Goal: Task Accomplishment & Management: Complete application form

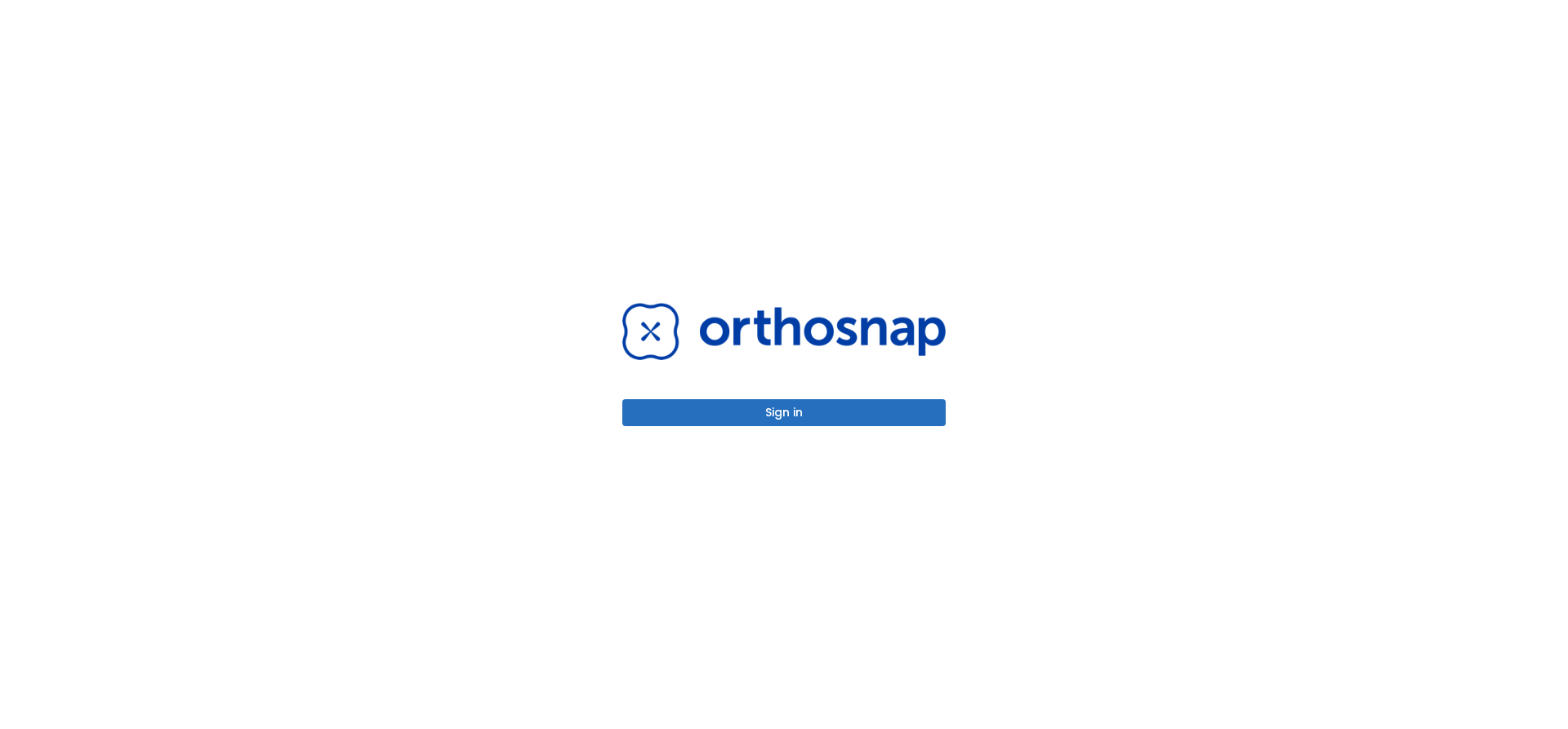
click at [737, 409] on button "Sign in" at bounding box center [784, 412] width 323 height 27
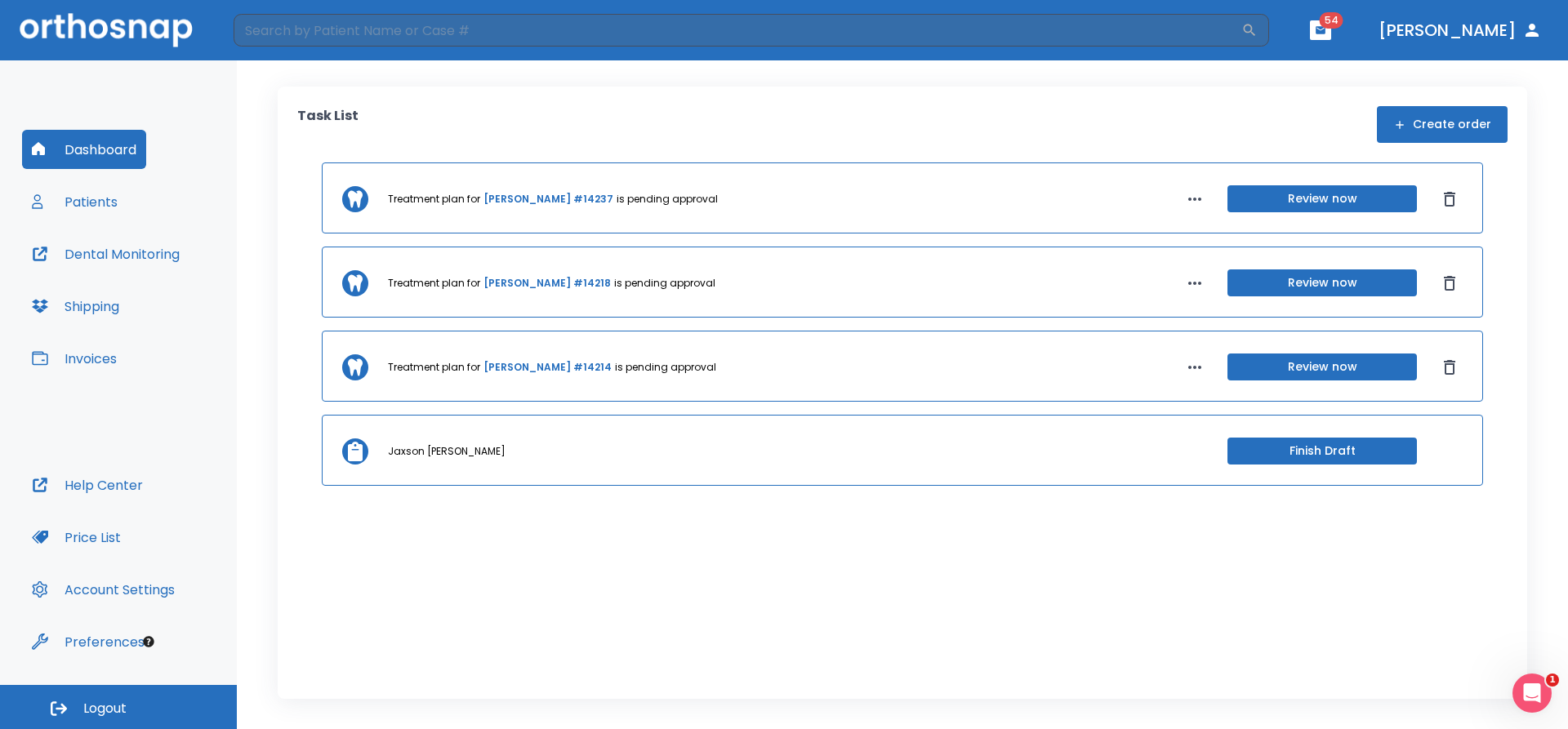
click at [81, 209] on button "Patients" at bounding box center [74, 202] width 105 height 39
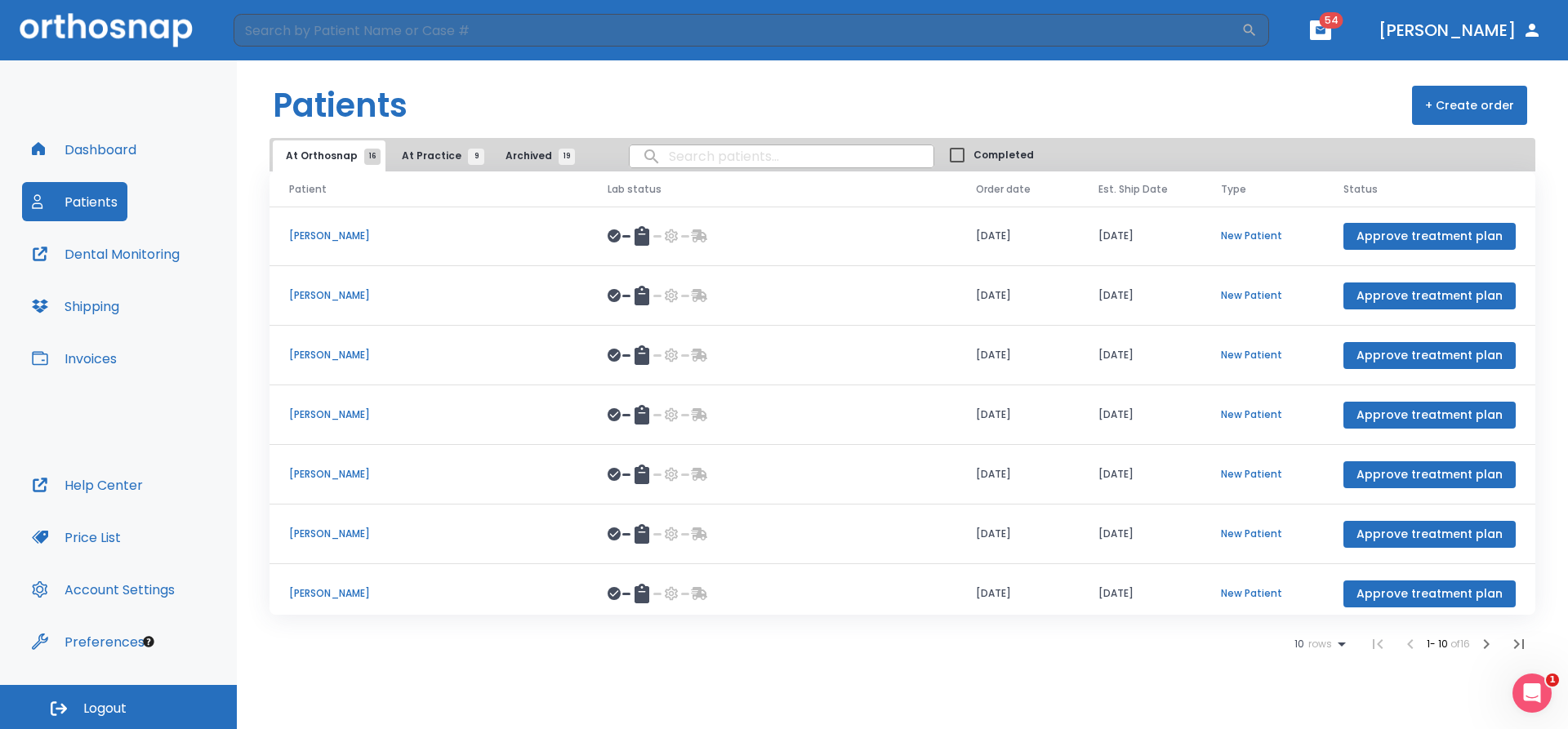
click at [106, 147] on button "Dashboard" at bounding box center [83, 149] width 124 height 39
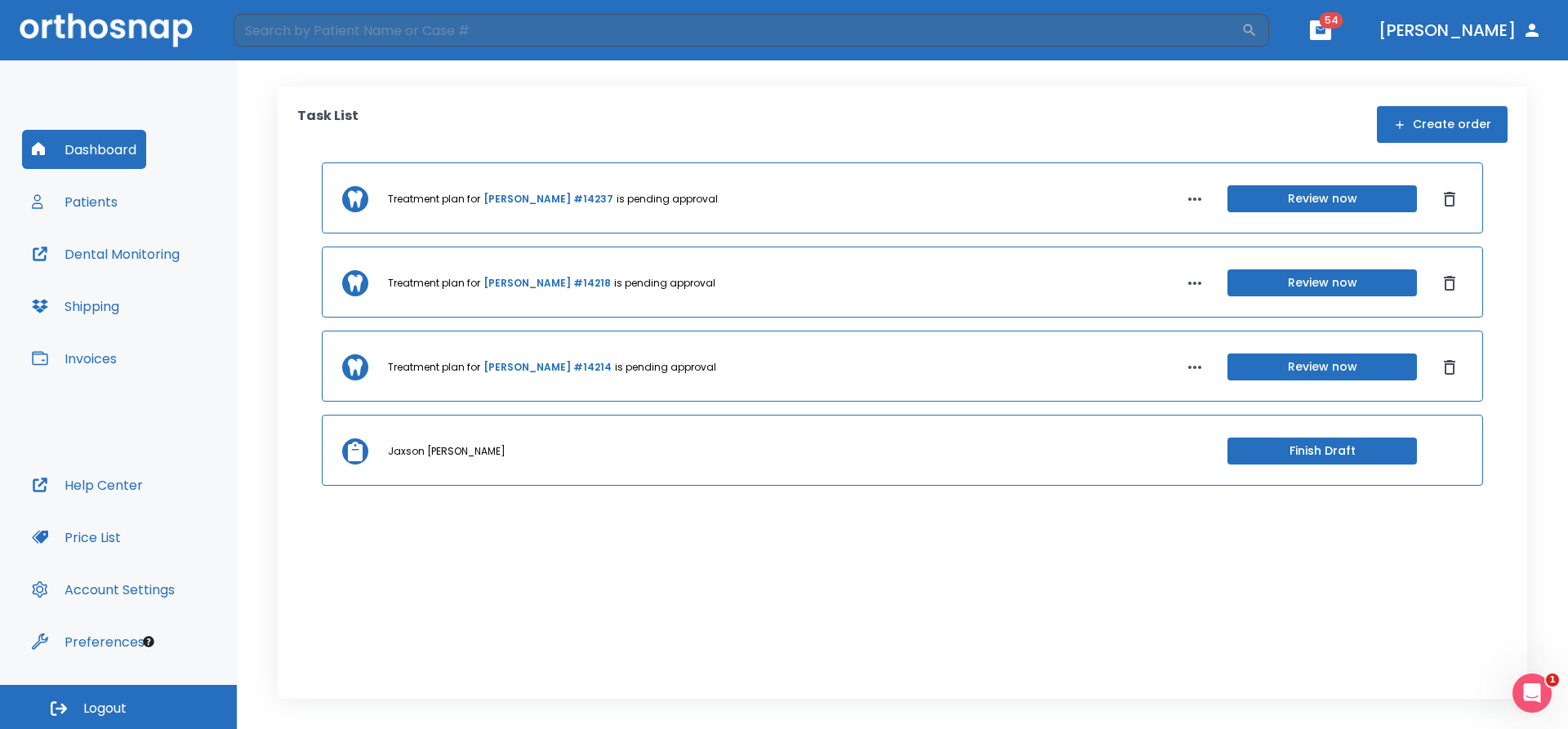
click at [1091, 136] on div "Task List Create order" at bounding box center [902, 124] width 1210 height 37
click at [1414, 122] on button "Create order" at bounding box center [1441, 124] width 131 height 37
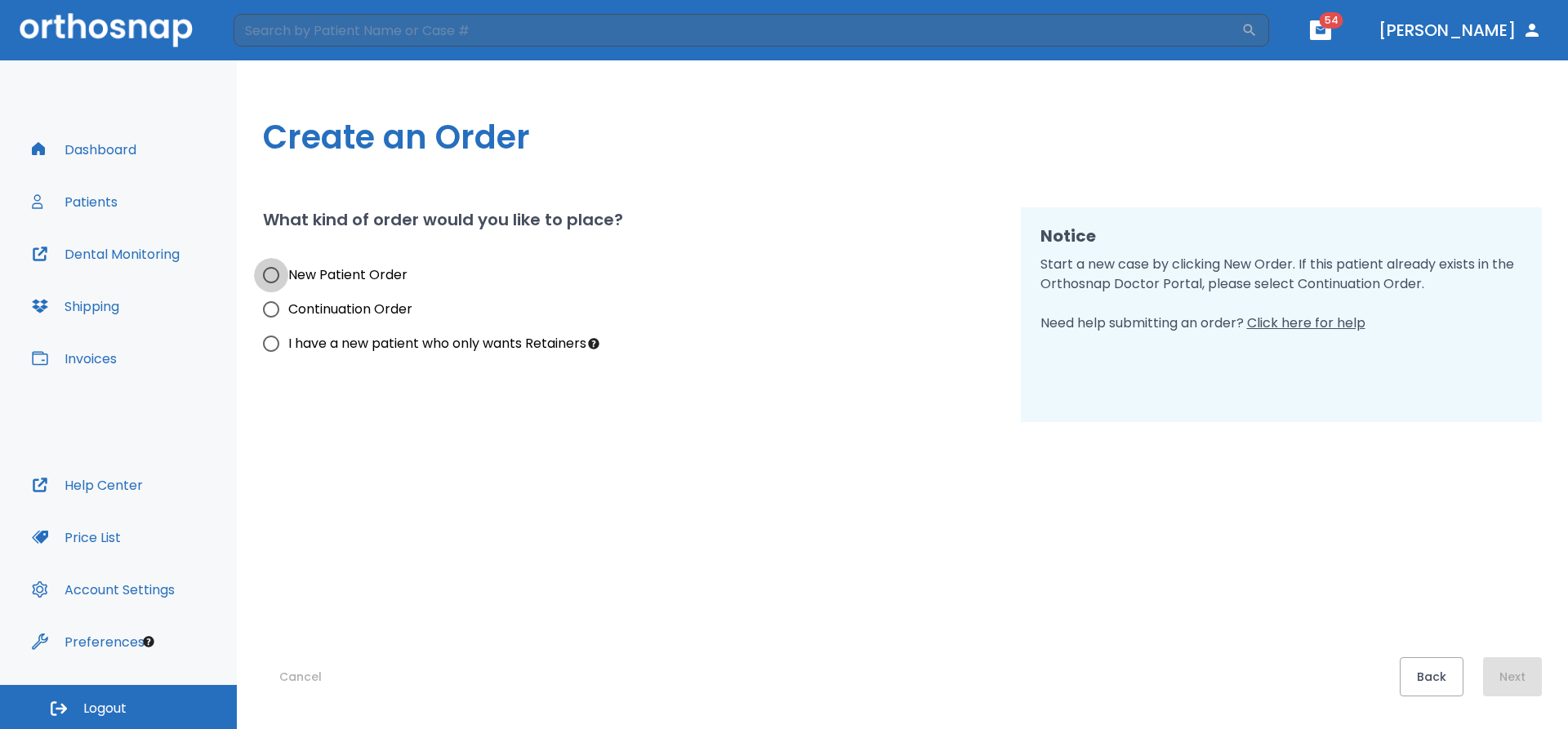
click at [268, 272] on input "New Patient Order" at bounding box center [271, 275] width 34 height 34
radio input "true"
click at [1503, 683] on button "Next" at bounding box center [1512, 677] width 59 height 39
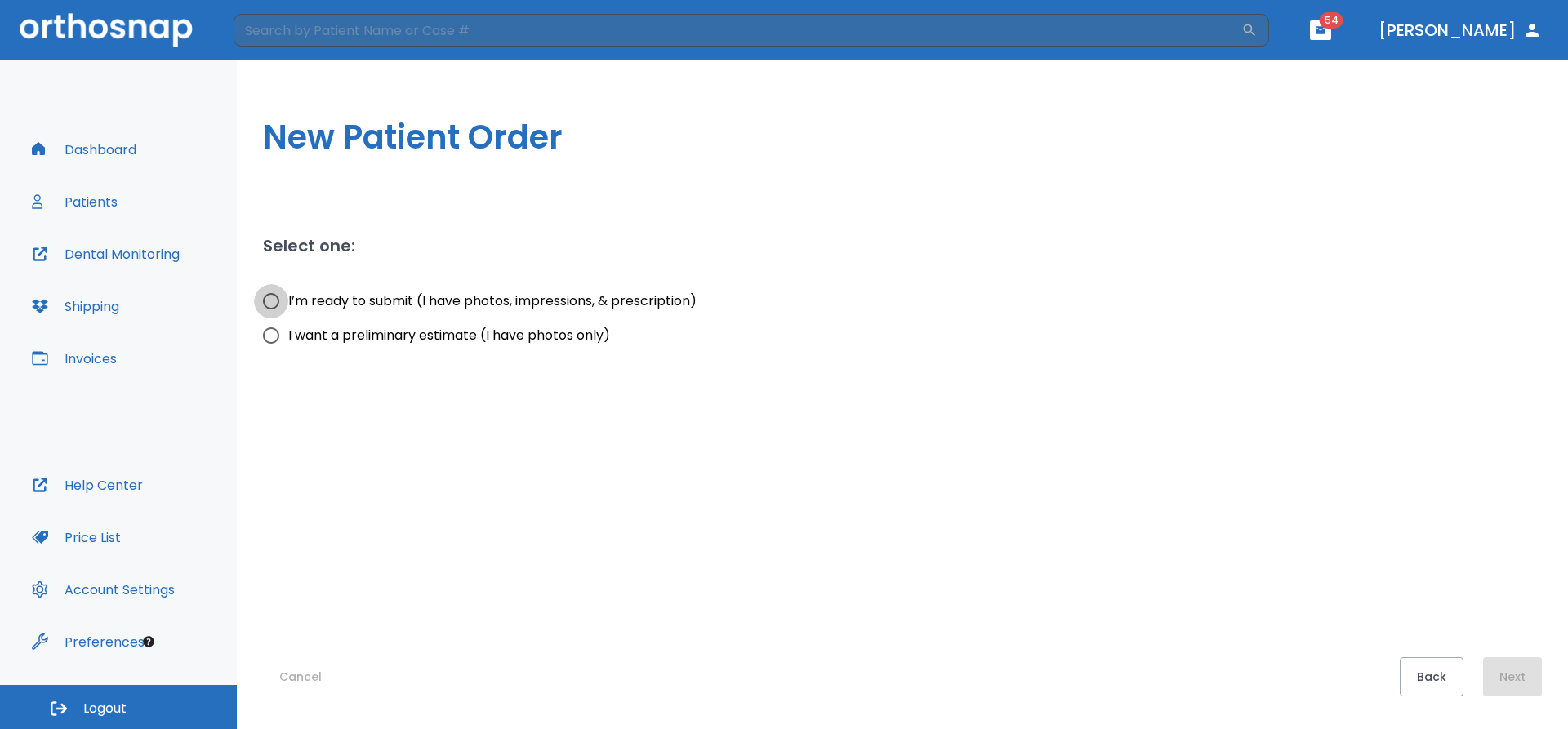
click at [270, 301] on input "I’m ready to submit (I have photos, impressions, & prescription)" at bounding box center [271, 301] width 34 height 34
radio input "true"
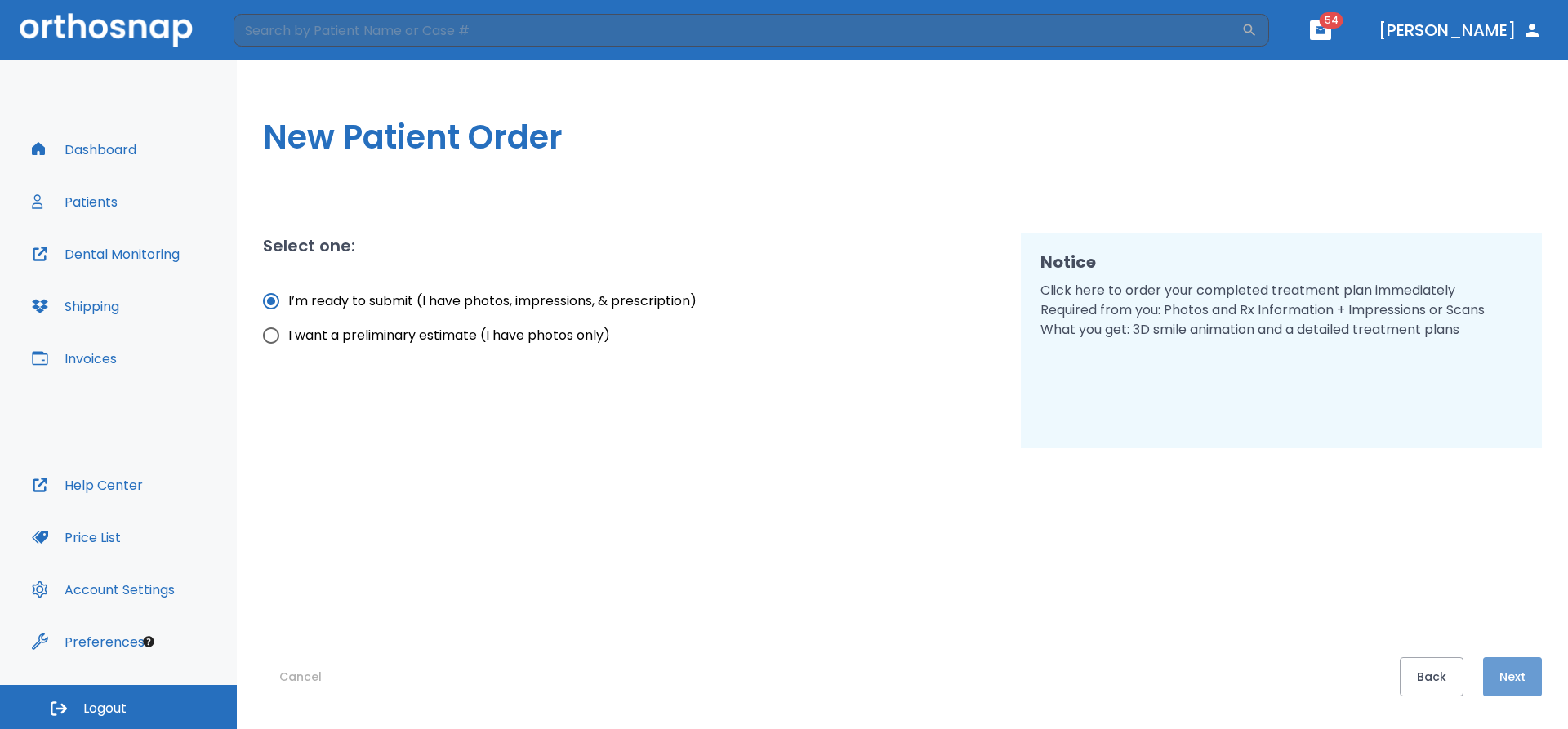
click at [1501, 674] on button "Next" at bounding box center [1512, 677] width 59 height 39
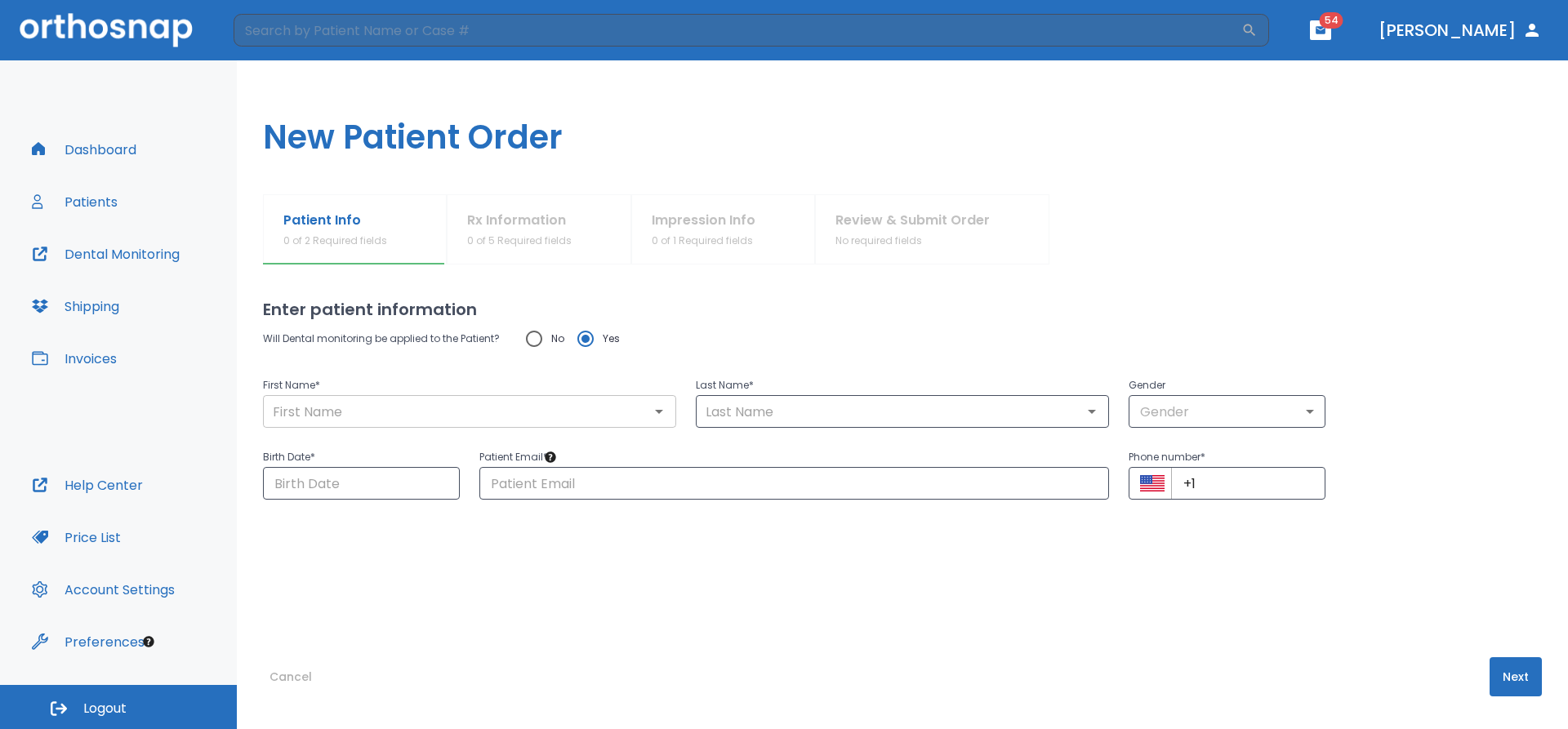
click at [474, 417] on input "text" at bounding box center [469, 411] width 403 height 22
click at [362, 413] on input "text" at bounding box center [469, 411] width 403 height 22
paste input "[PERSON_NAME]"
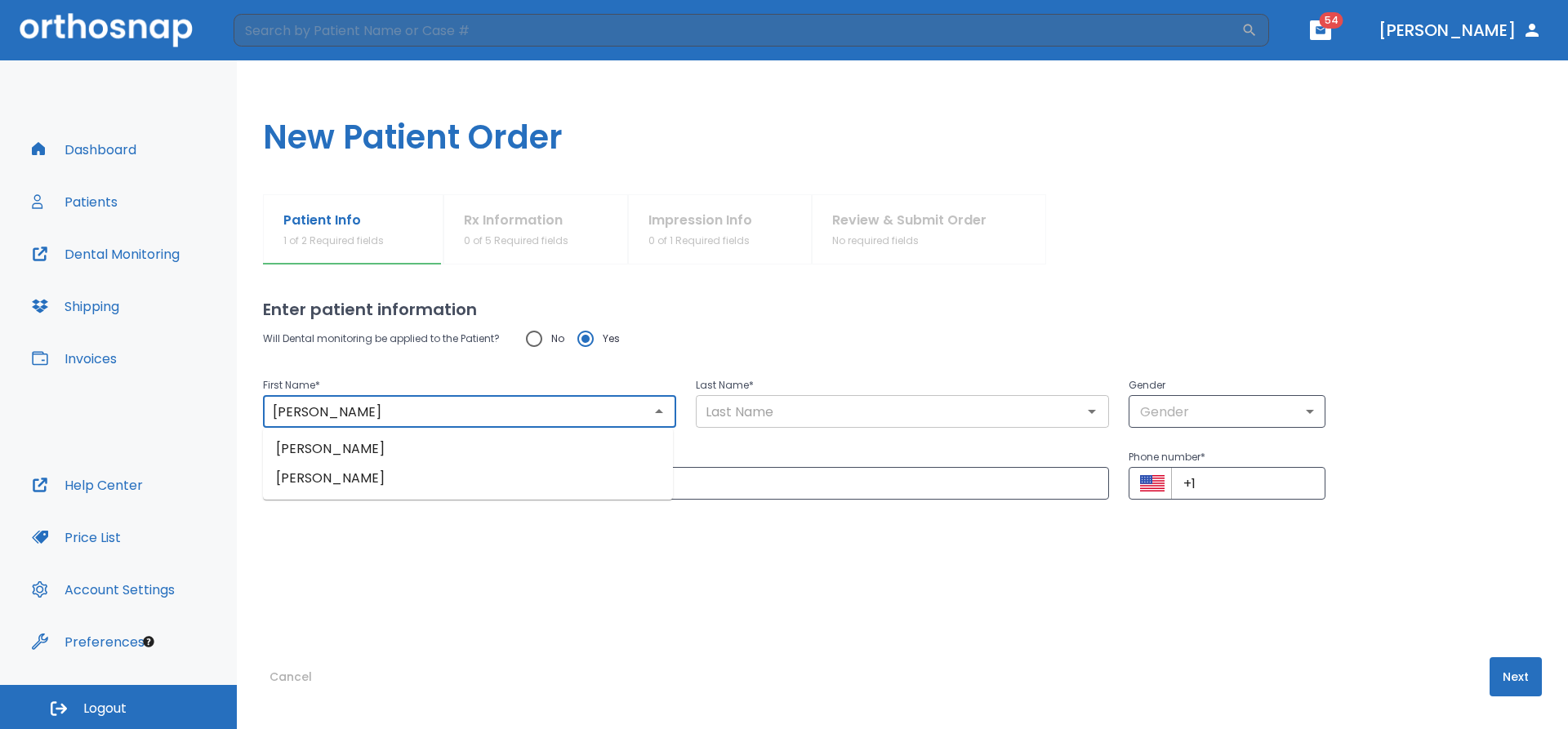
type input "[PERSON_NAME]"
click at [746, 408] on input "text" at bounding box center [902, 411] width 403 height 22
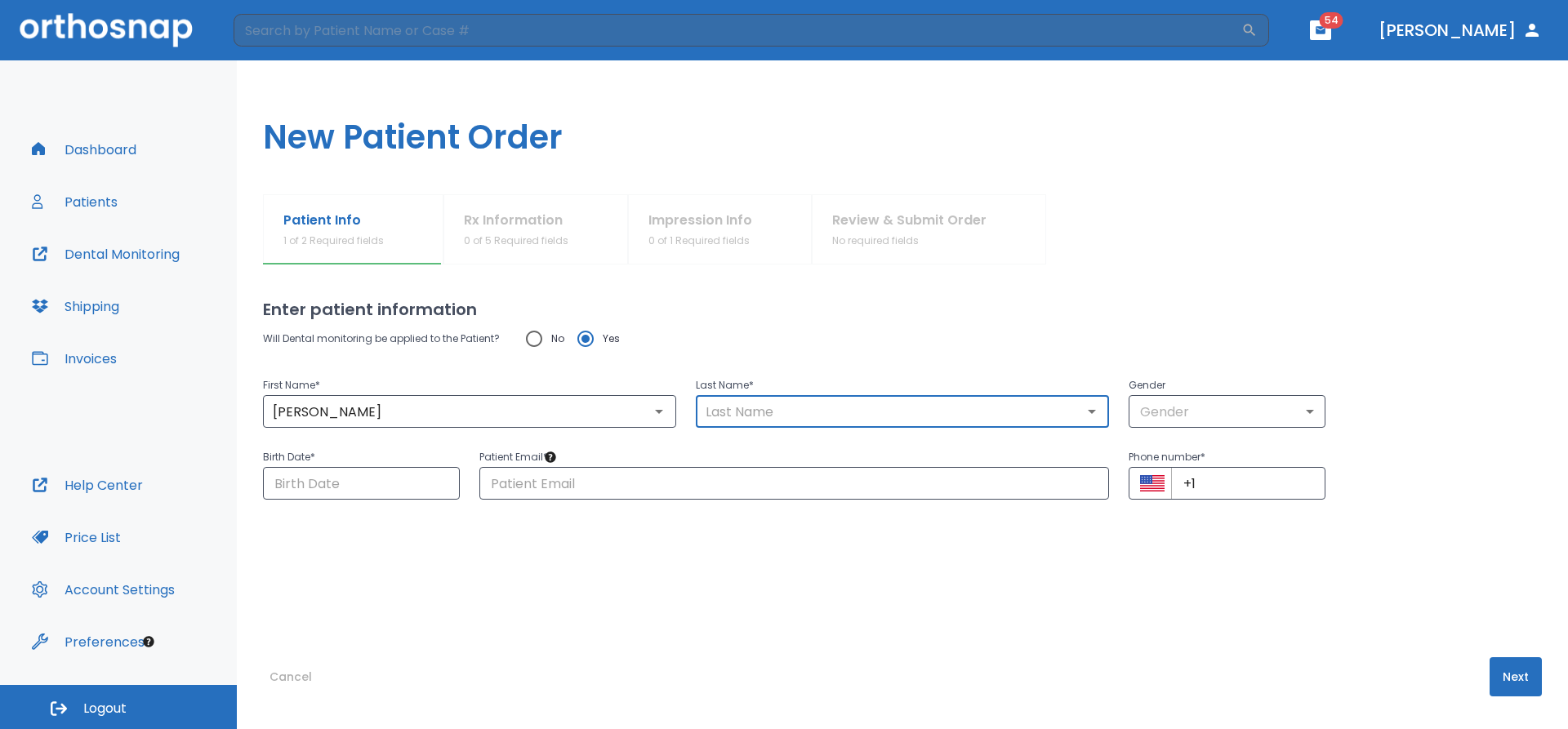
click at [752, 417] on input "text" at bounding box center [902, 411] width 403 height 22
paste input "[PERSON_NAME]"
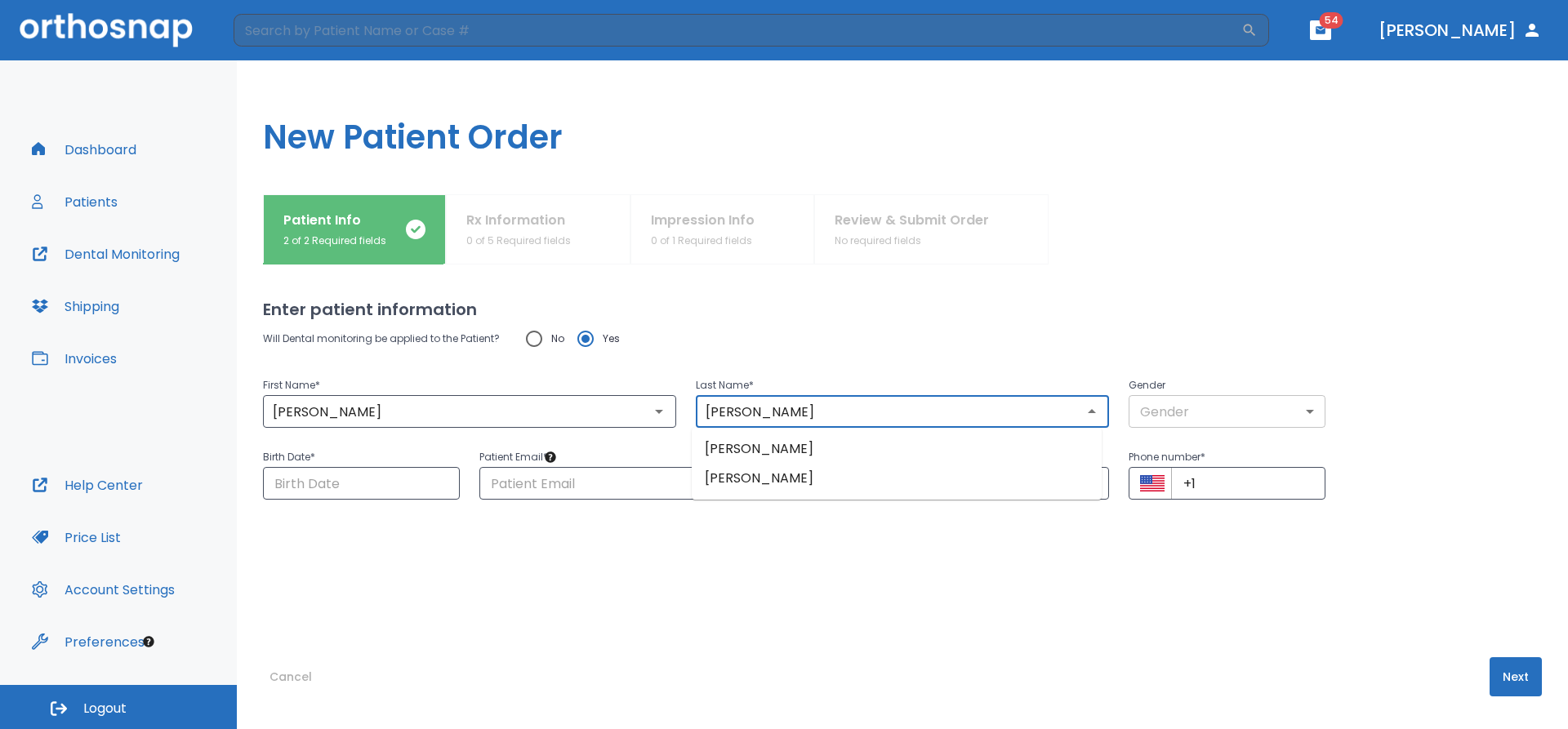
type input "[PERSON_NAME]"
click at [1151, 406] on body "​ 54 [PERSON_NAME] Dashboard Patients Dental Monitoring Shipping Invoices Help …" at bounding box center [784, 364] width 1568 height 729
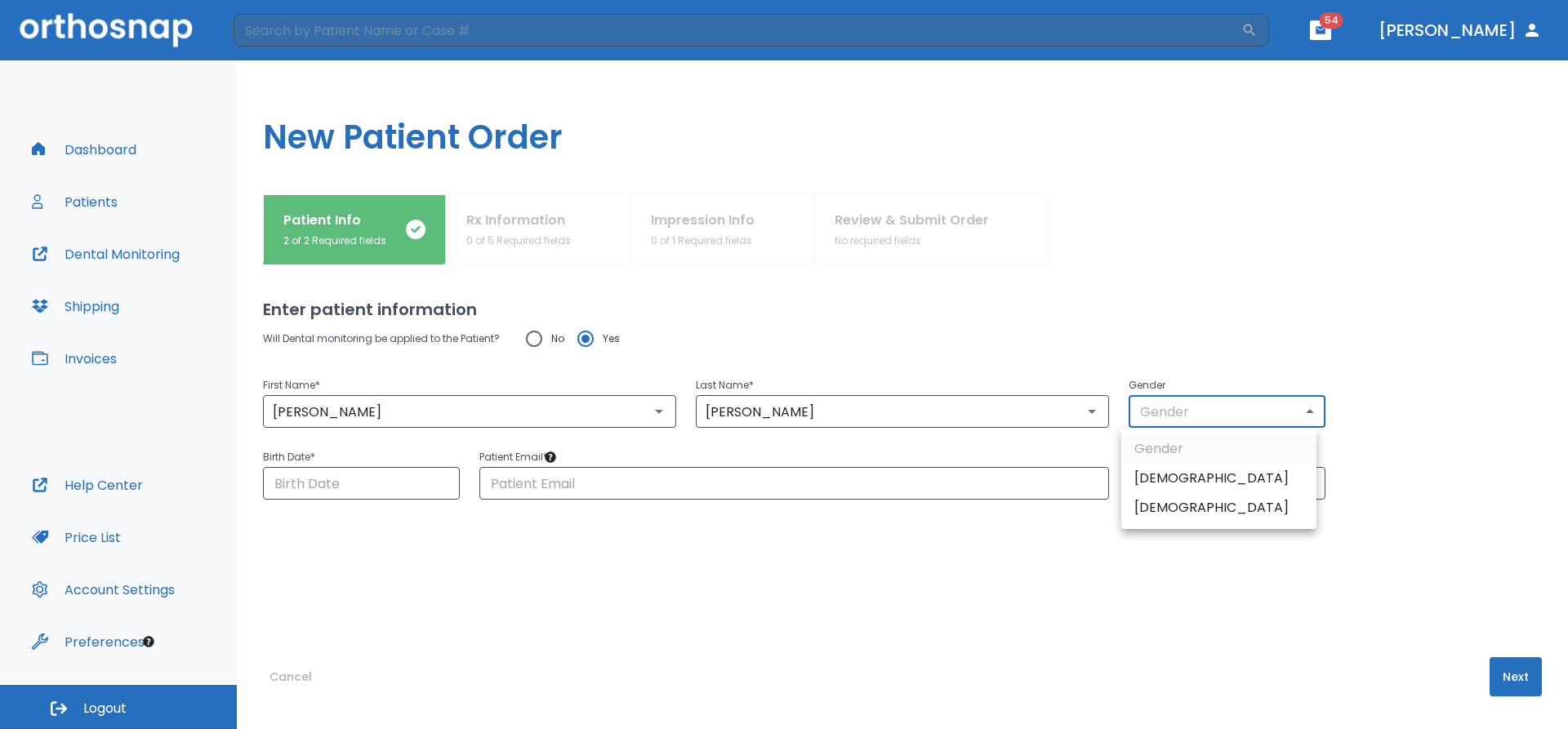
click at [1151, 476] on li "[DEMOGRAPHIC_DATA]" at bounding box center [1219, 478] width 195 height 29
type input "1"
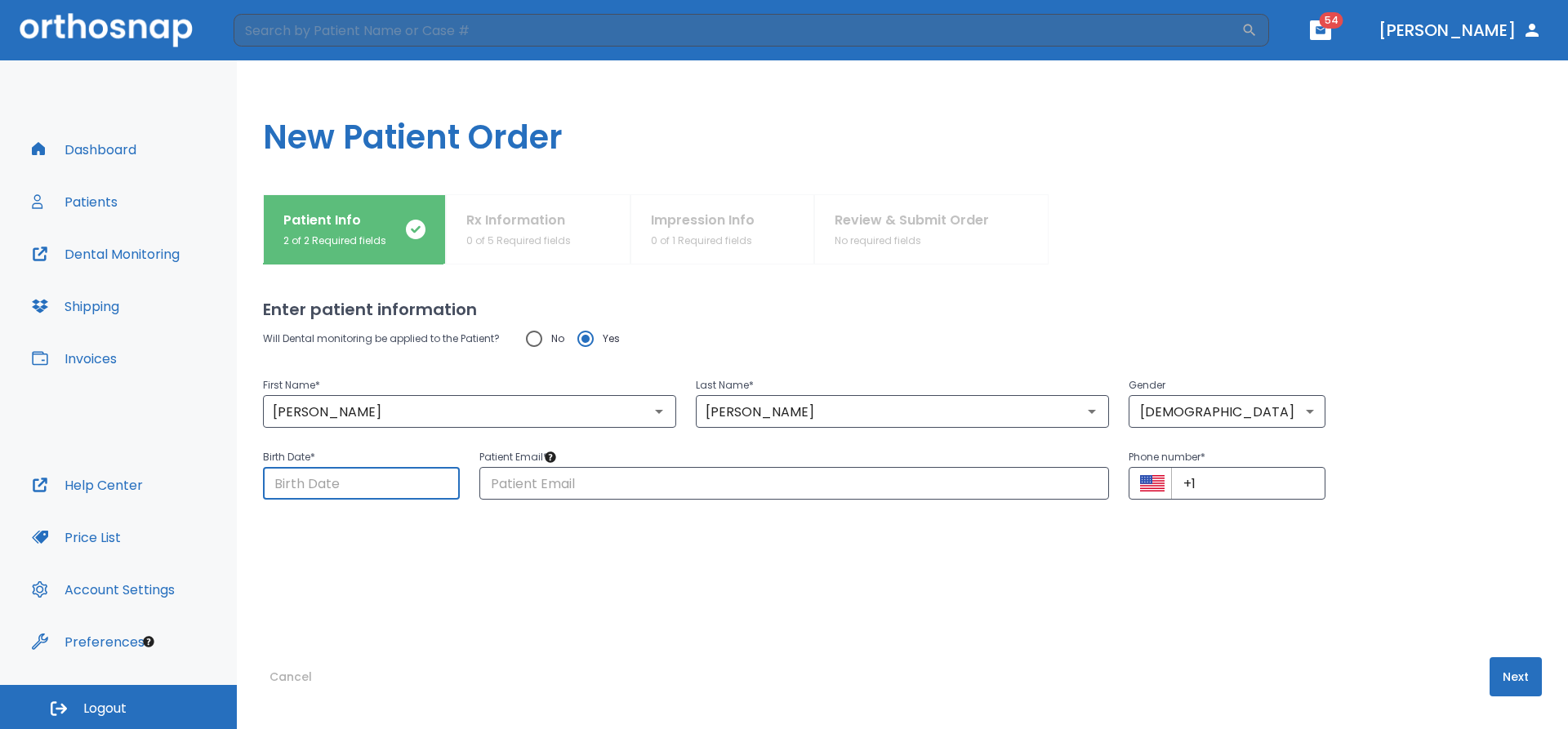
click at [370, 482] on input "Choose date" at bounding box center [362, 483] width 197 height 32
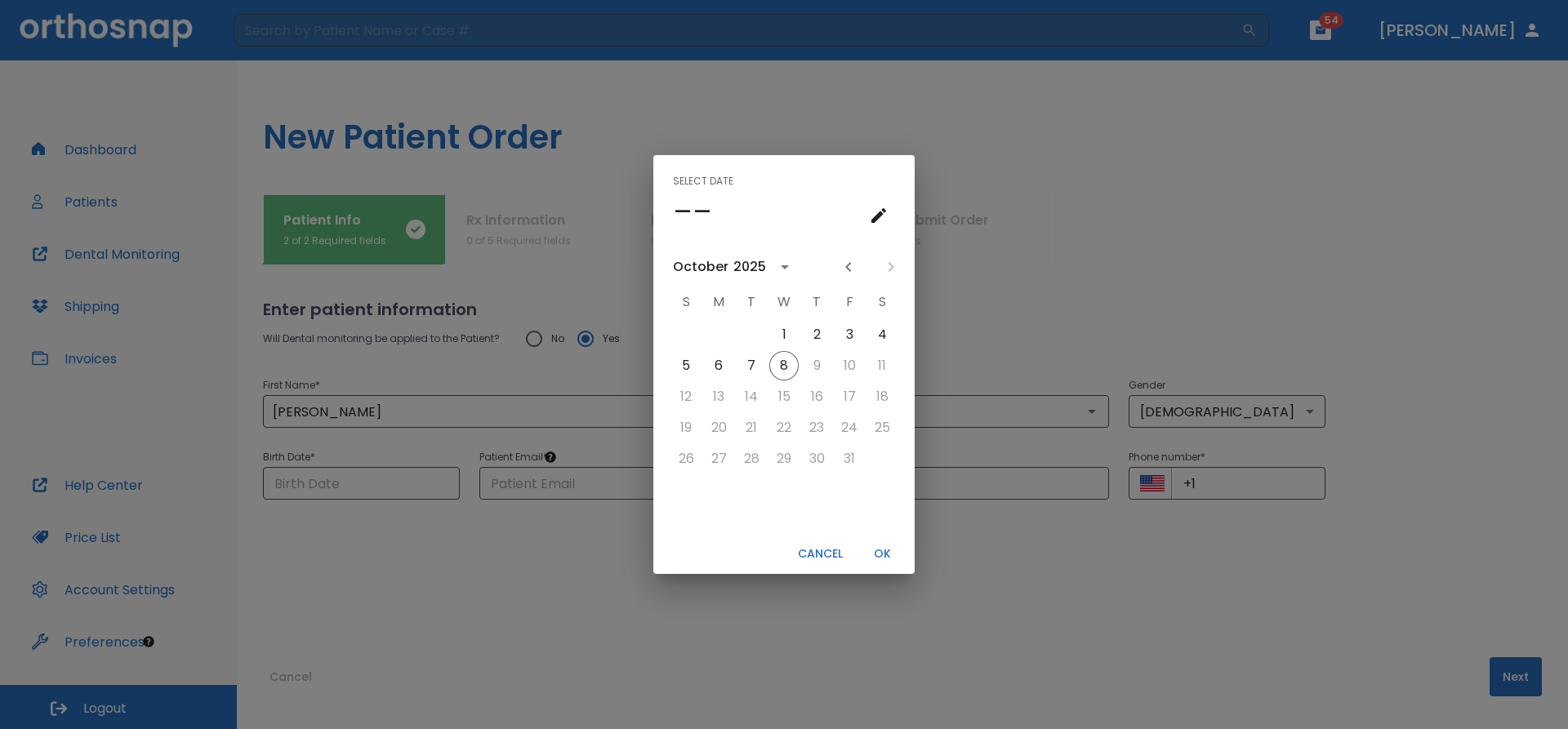
drag, startPoint x: 370, startPoint y: 482, endPoint x: 1040, endPoint y: 192, distance: 730.1
click at [1040, 192] on div "Select date –– [DATE] S M T W T F S 1 2 3 4 5 6 7 8 9 10 11 12 13 14 15 16 17 1…" at bounding box center [784, 364] width 1568 height 729
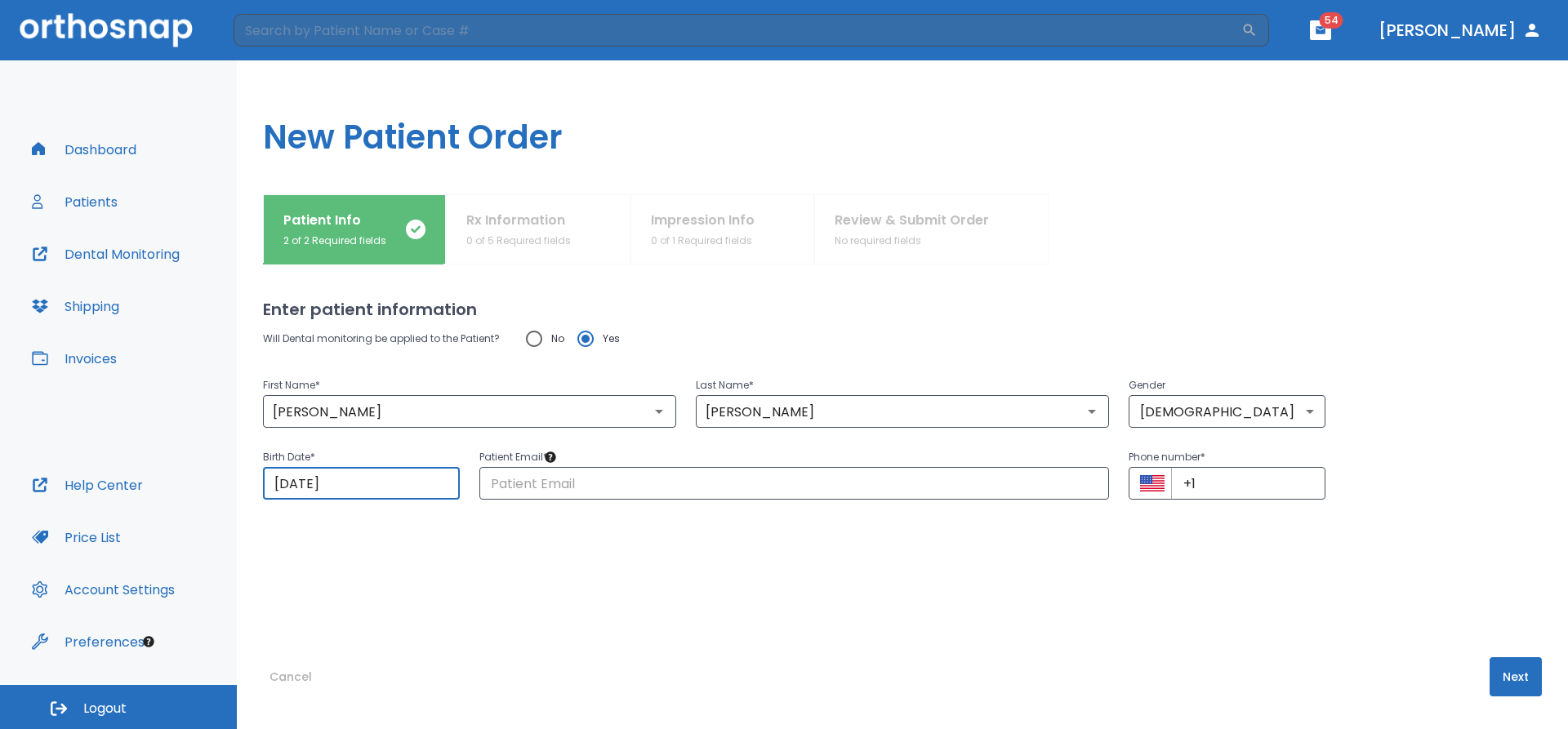
click at [352, 483] on input "[DATE]" at bounding box center [362, 483] width 197 height 32
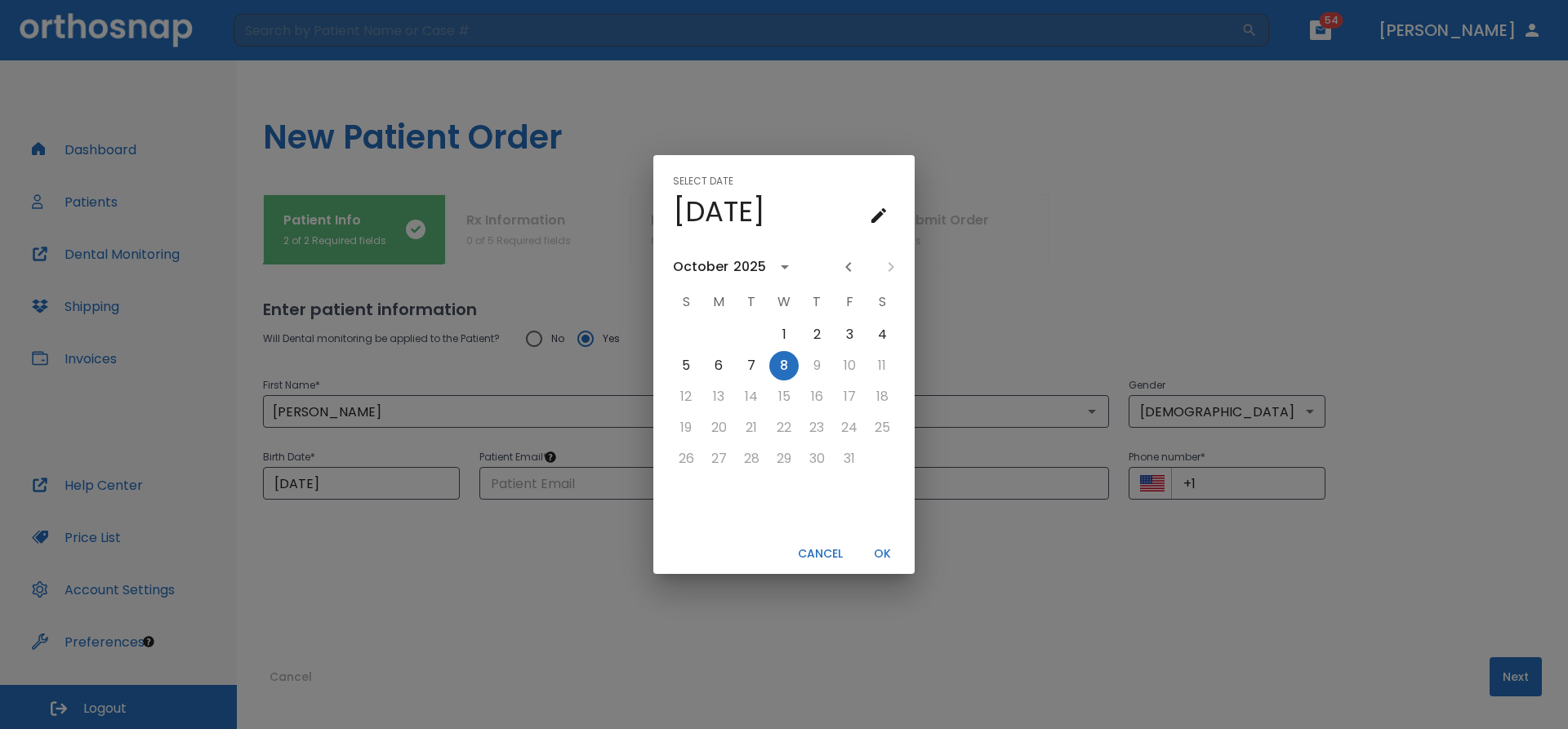
click at [835, 552] on button "Cancel" at bounding box center [821, 554] width 58 height 27
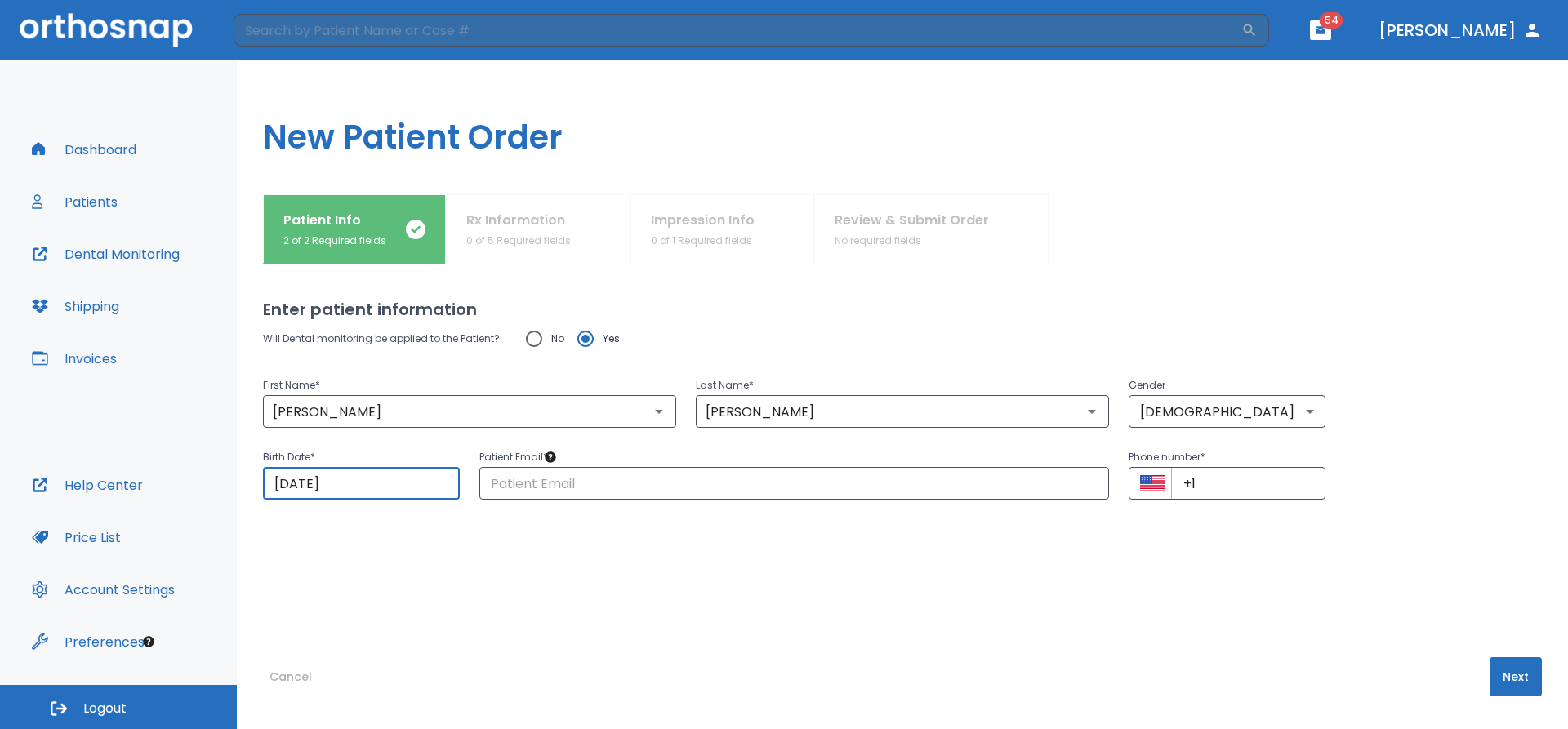
drag, startPoint x: 363, startPoint y: 487, endPoint x: 286, endPoint y: 480, distance: 77.3
click at [286, 480] on input "[DATE]" at bounding box center [362, 483] width 197 height 32
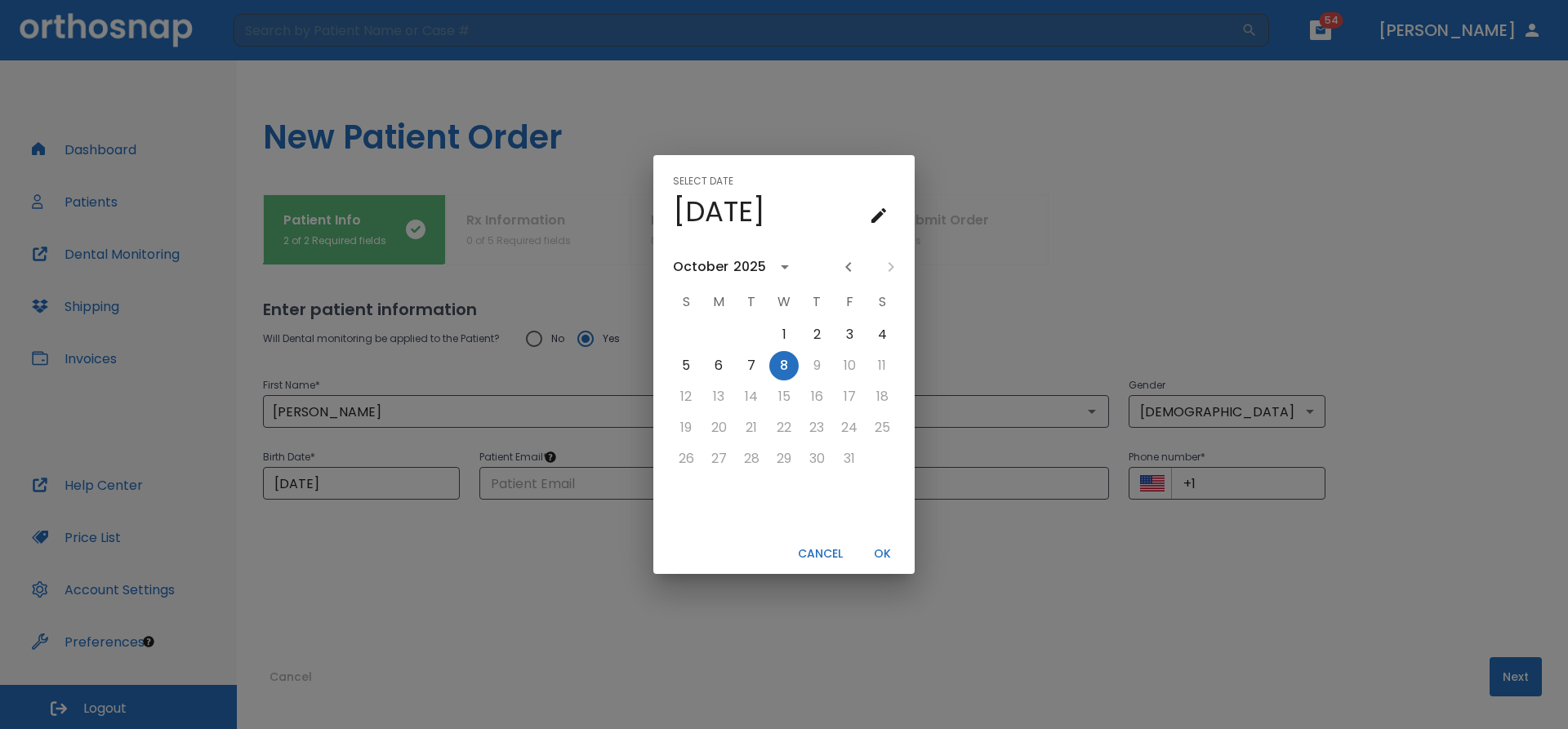
click at [367, 475] on div "Select date Wed, Oct [DATE] S M T W T F S 1 2 3 4 5 6 7 8 9 10 11 12 13 14 15 1…" at bounding box center [784, 364] width 1568 height 729
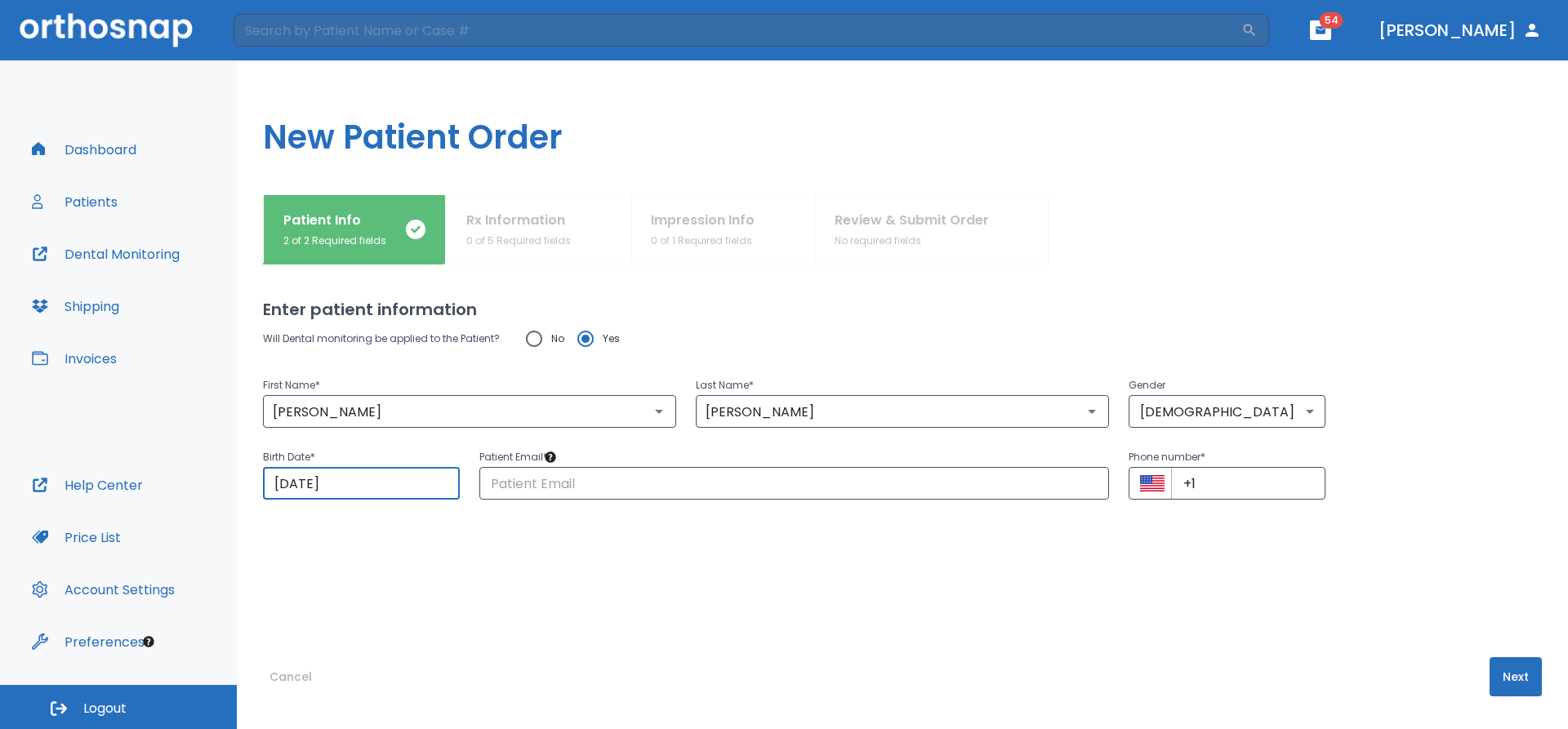
click at [365, 476] on div "Select date Wed, Oct [DATE] S M T W T F S 1 2 3 4 5 6 7 8 9 10 11 12 13 14 15 1…" at bounding box center [784, 364] width 1568 height 729
drag, startPoint x: 360, startPoint y: 483, endPoint x: 262, endPoint y: 482, distance: 98.0
click at [262, 482] on div "Patient Info 2 of 2 Required fields Rx Information 0 of 5 Required fields Impre…" at bounding box center [901, 462] width 1331 height 535
click at [383, 486] on input "[DATE]" at bounding box center [362, 483] width 197 height 32
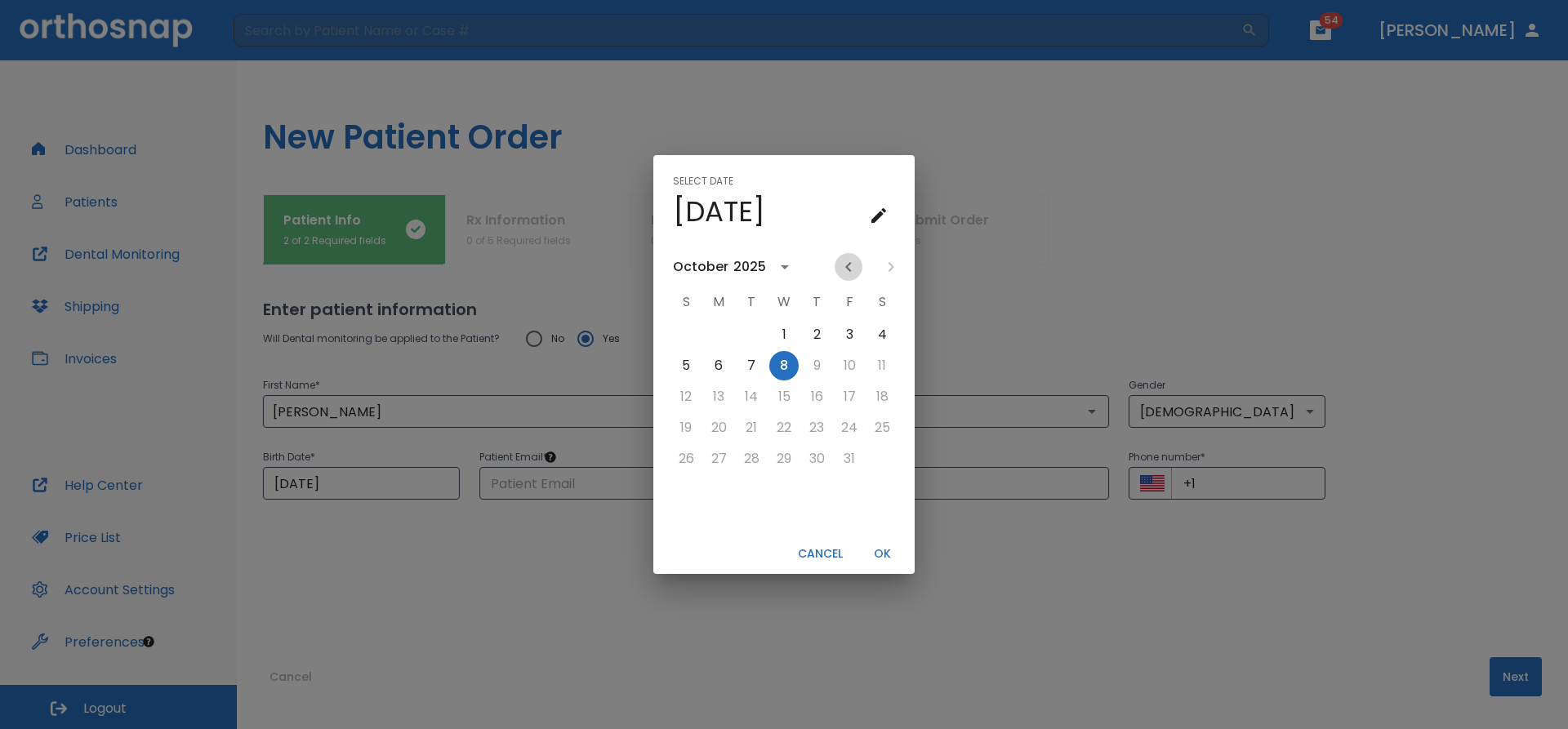
click at [850, 269] on icon "Previous month" at bounding box center [848, 267] width 20 height 20
click at [846, 267] on icon "Previous month" at bounding box center [847, 267] width 6 height 10
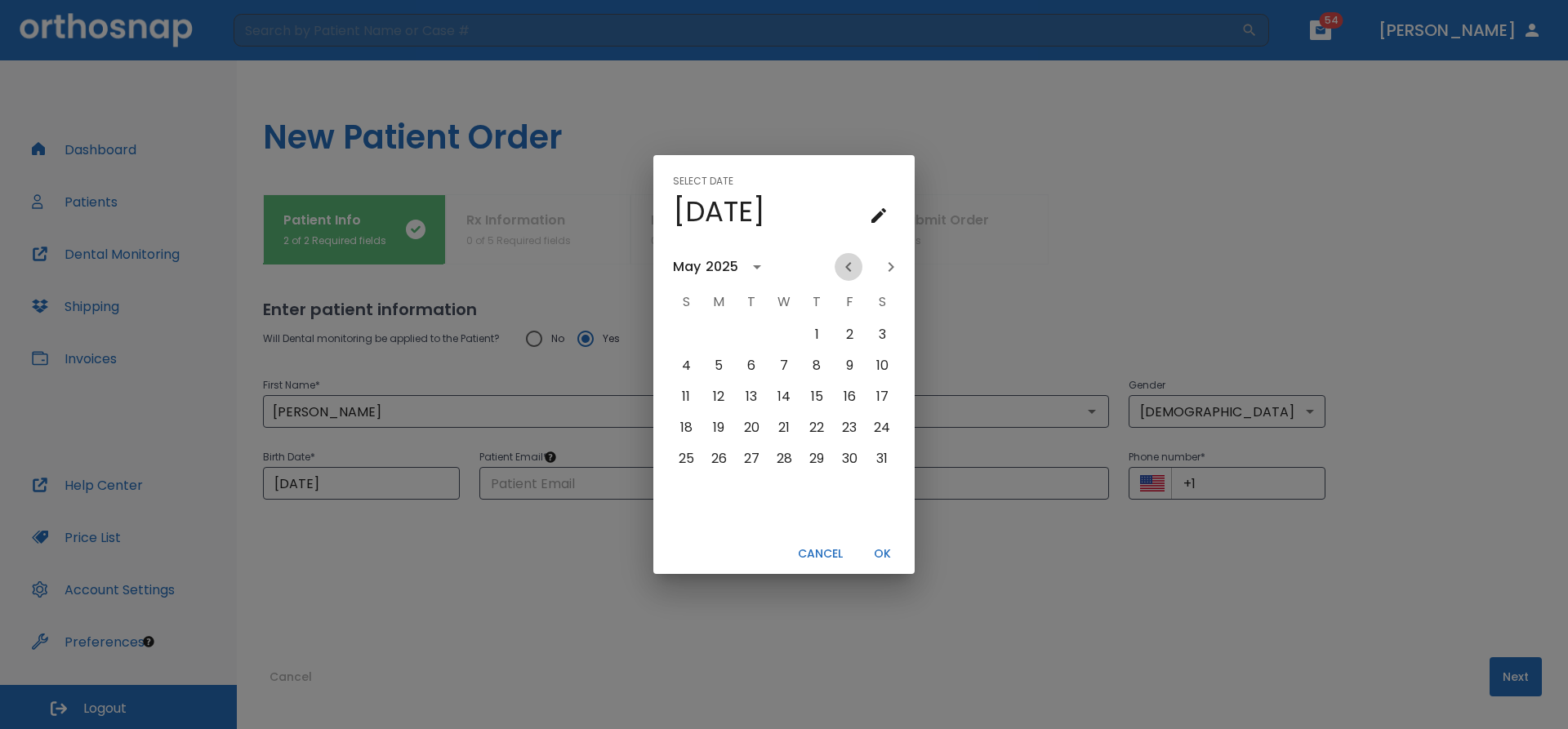
click at [846, 267] on icon "Previous month" at bounding box center [847, 267] width 6 height 10
click at [891, 266] on icon "Next month" at bounding box center [891, 267] width 20 height 20
click at [892, 267] on icon "Next month" at bounding box center [891, 267] width 6 height 10
click at [751, 366] on button "6" at bounding box center [751, 365] width 29 height 29
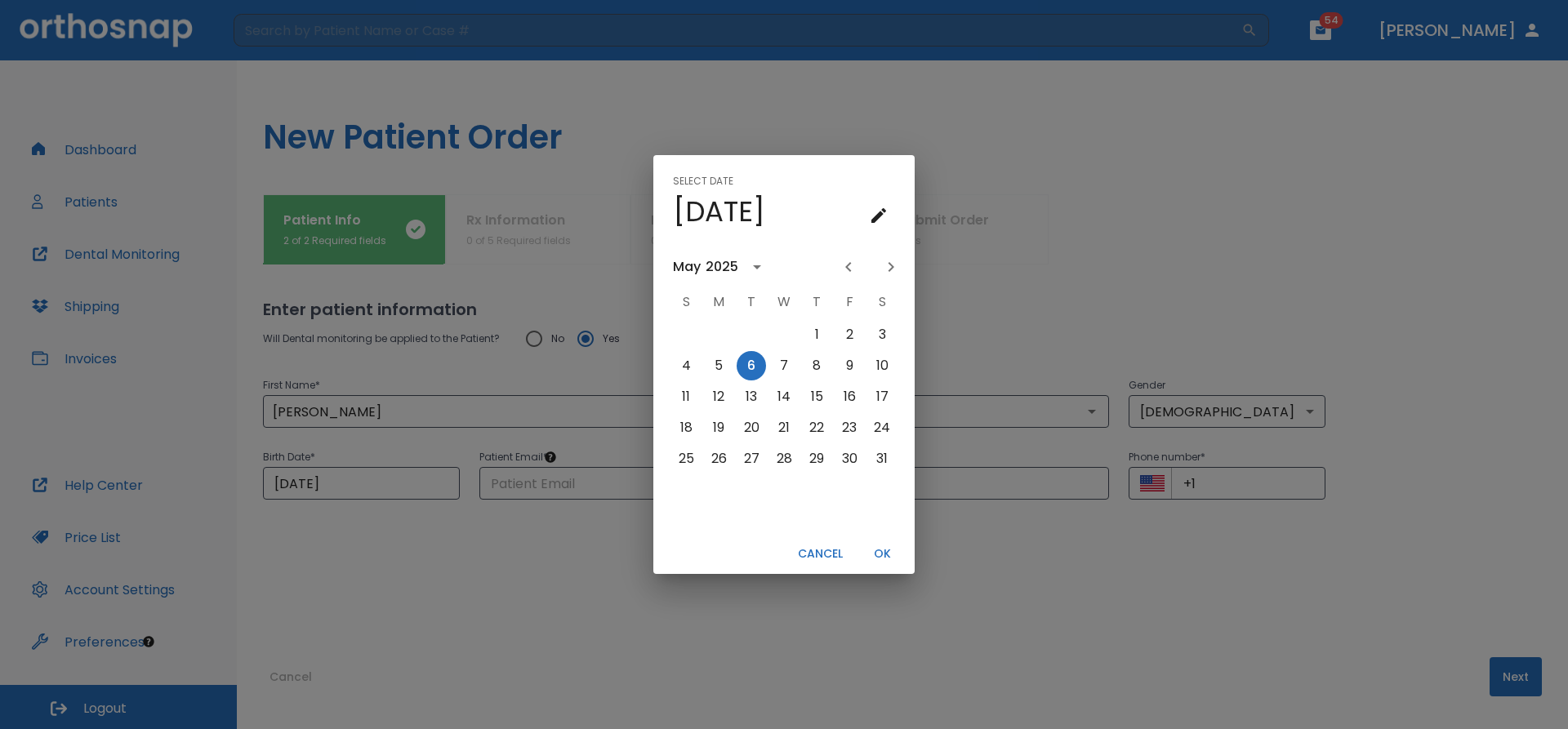
click at [877, 217] on icon "calendar view is open, go to text input view" at bounding box center [879, 216] width 15 height 15
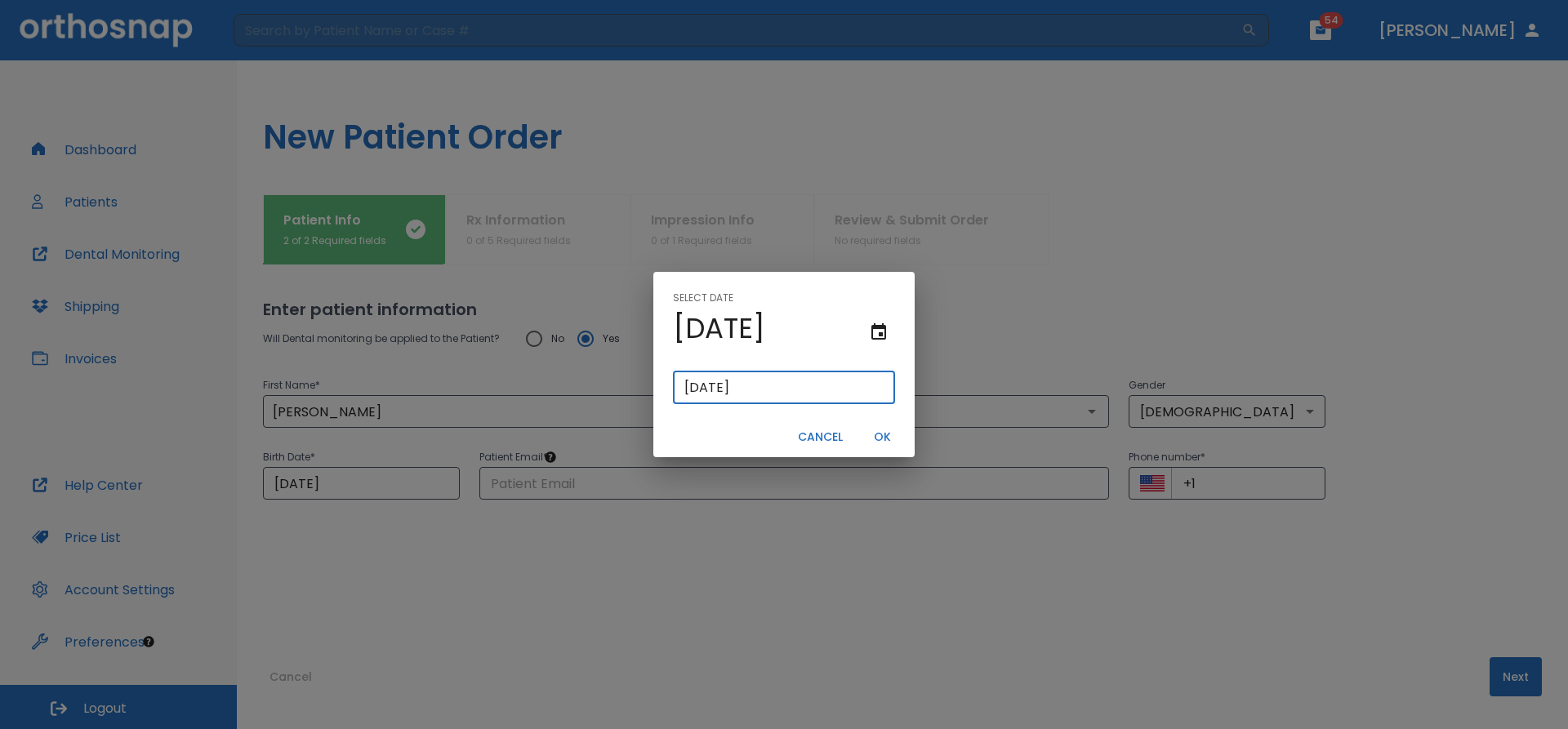
drag, startPoint x: 768, startPoint y: 385, endPoint x: 727, endPoint y: 388, distance: 41.1
click at [727, 388] on input "[DATE]" at bounding box center [784, 387] width 222 height 32
type input "05/06/0001"
type input "05/06/1"
type input "05/06/0019"
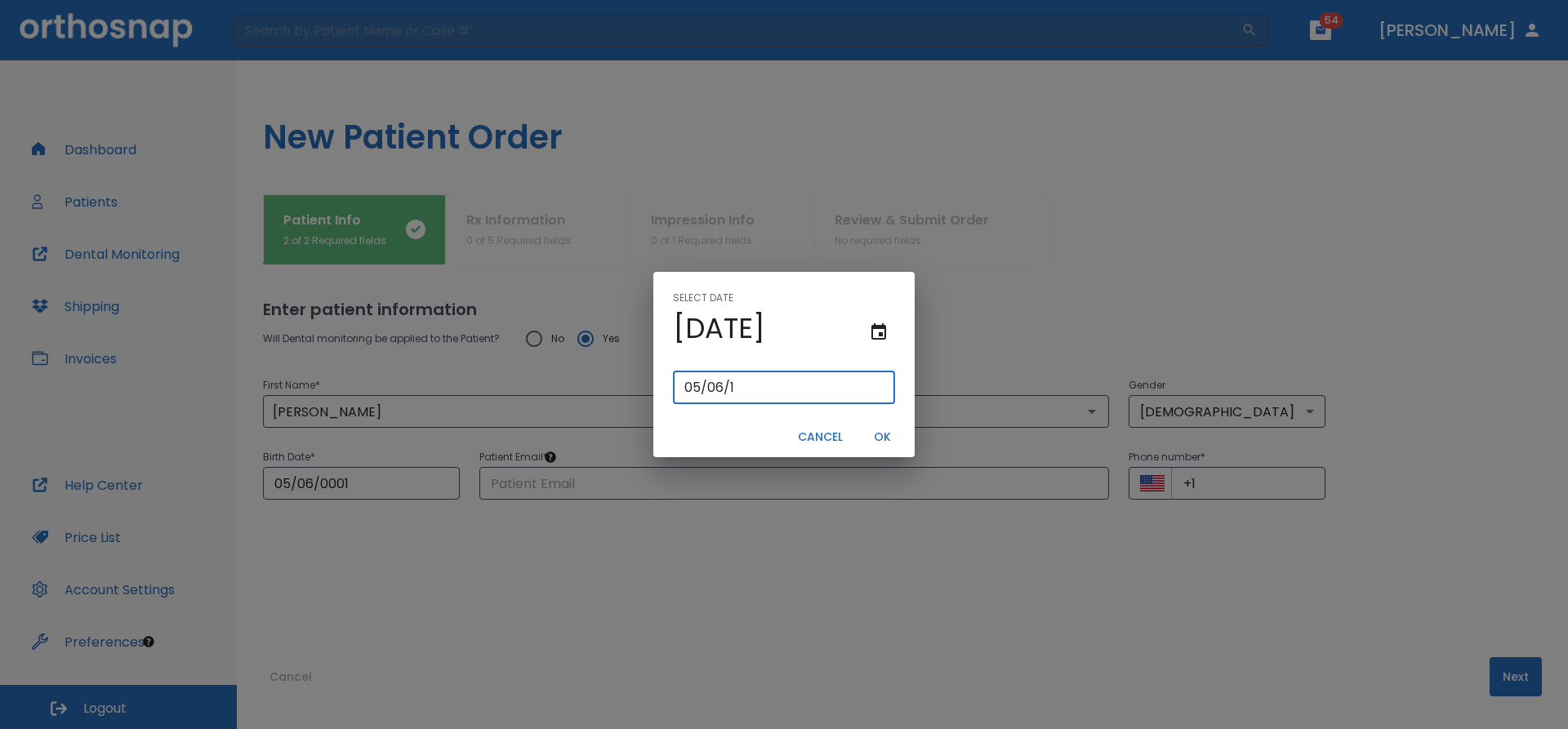
type input "[DATE]"
type input "05/06/0197"
type input "05/06/197"
type input "[DATE]"
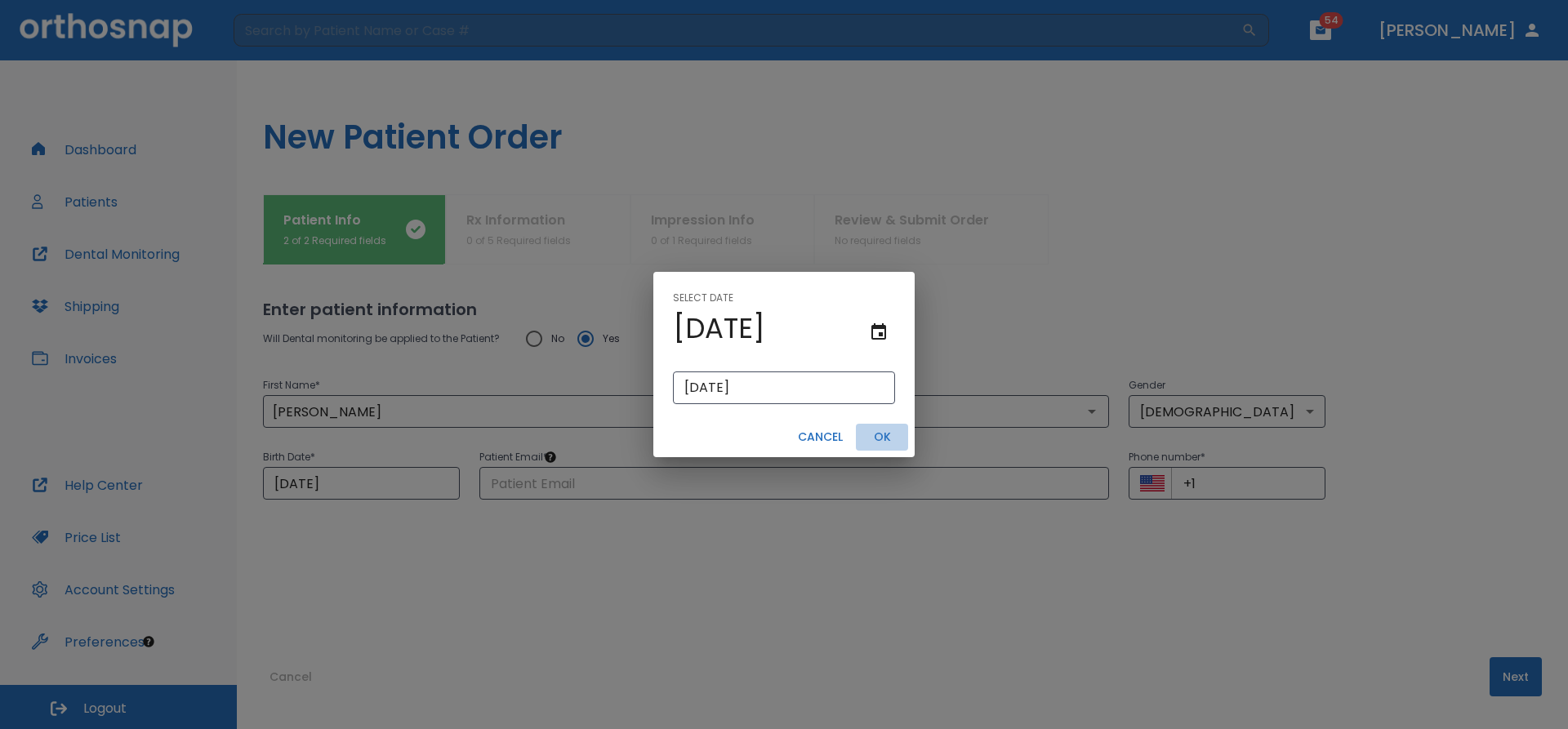
click at [878, 435] on button "OK" at bounding box center [881, 437] width 52 height 27
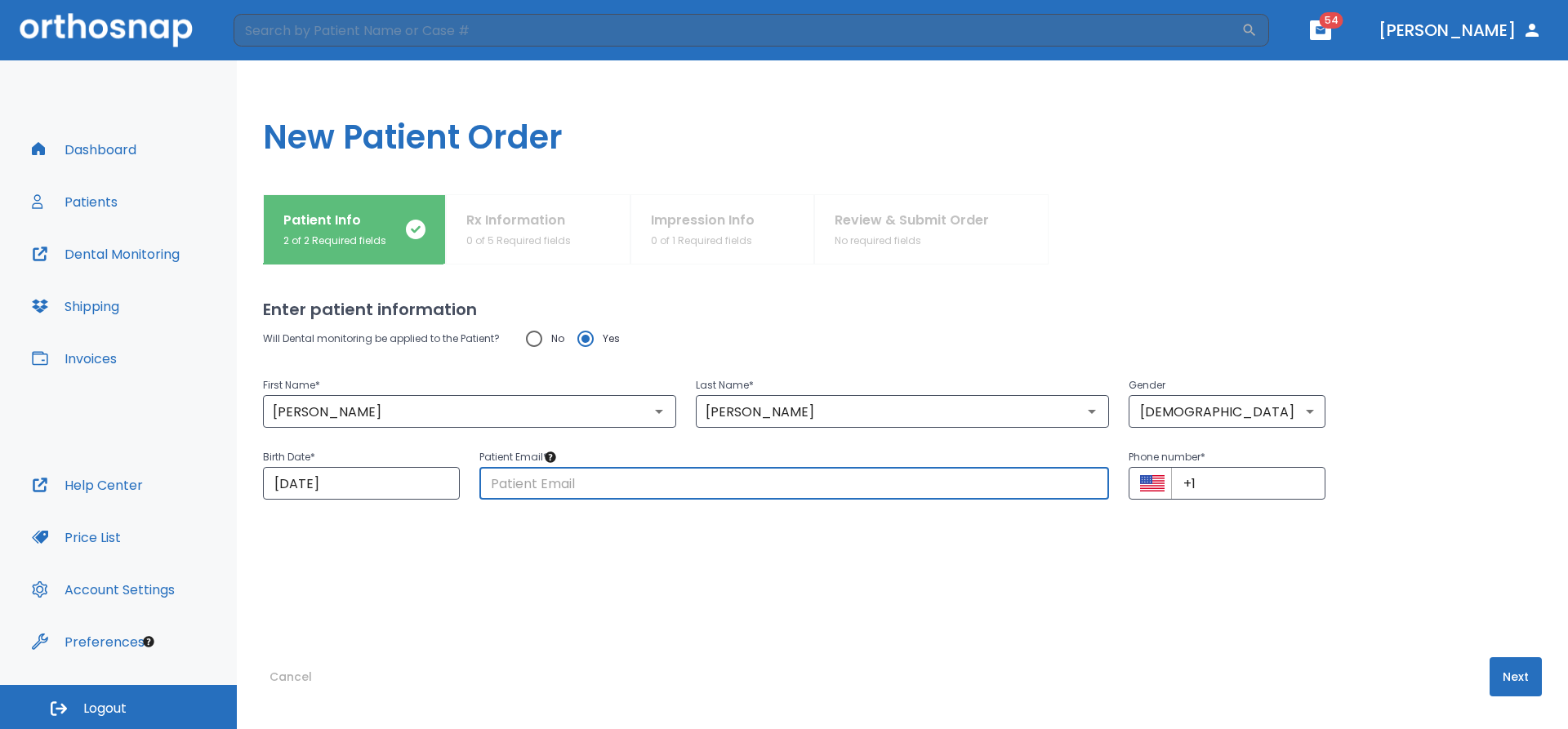
click at [595, 488] on input "text" at bounding box center [794, 483] width 630 height 32
click at [705, 484] on input "text" at bounding box center [794, 483] width 630 height 32
paste input "[EMAIL_ADDRESS][DOMAIN_NAME]"
type input "[EMAIL_ADDRESS][DOMAIN_NAME]"
click at [1214, 490] on input "+1" at bounding box center [1247, 483] width 154 height 32
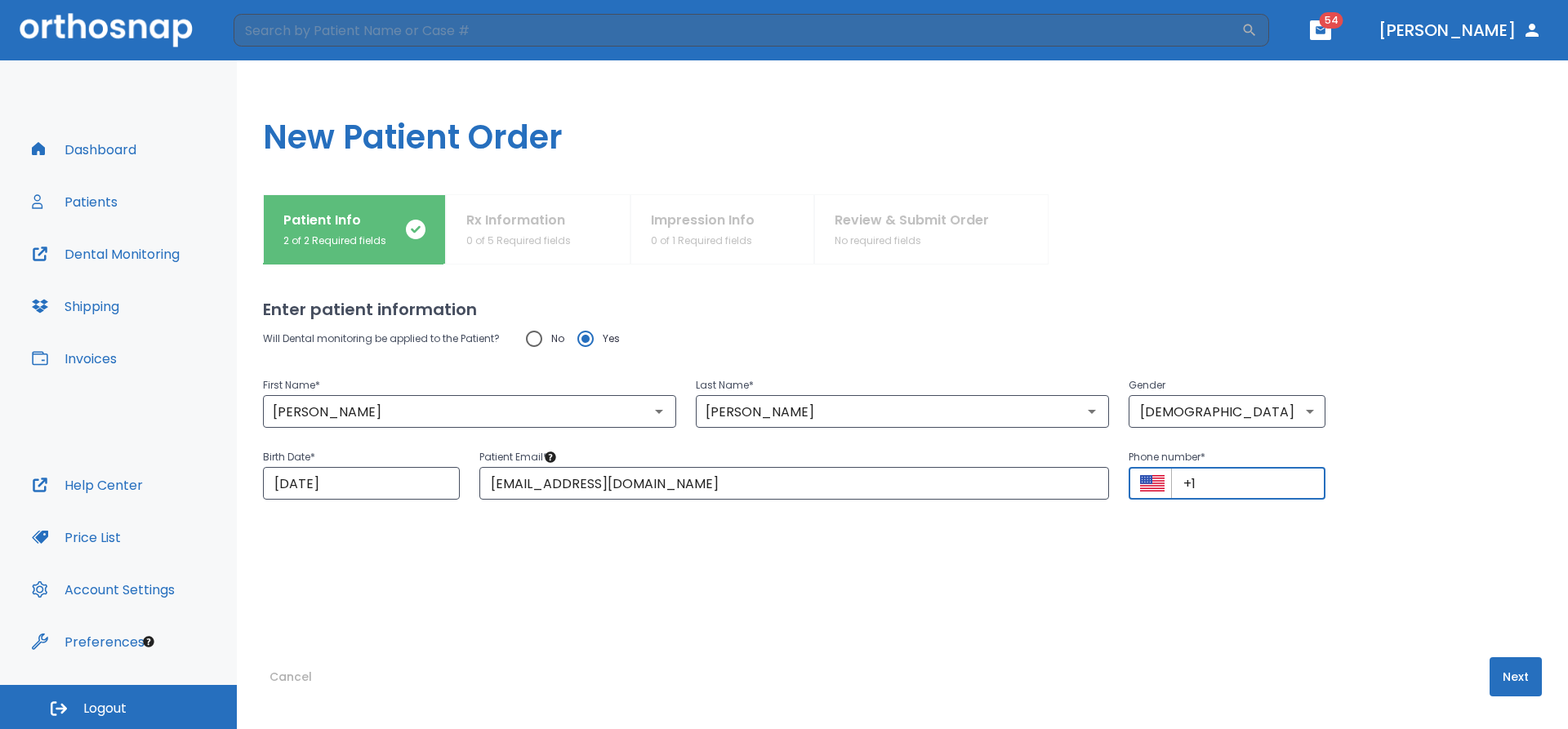
paste input "[PHONE_NUMBER]"
type input "[PHONE_NUMBER]"
click at [1507, 686] on button "Next" at bounding box center [1516, 677] width 52 height 39
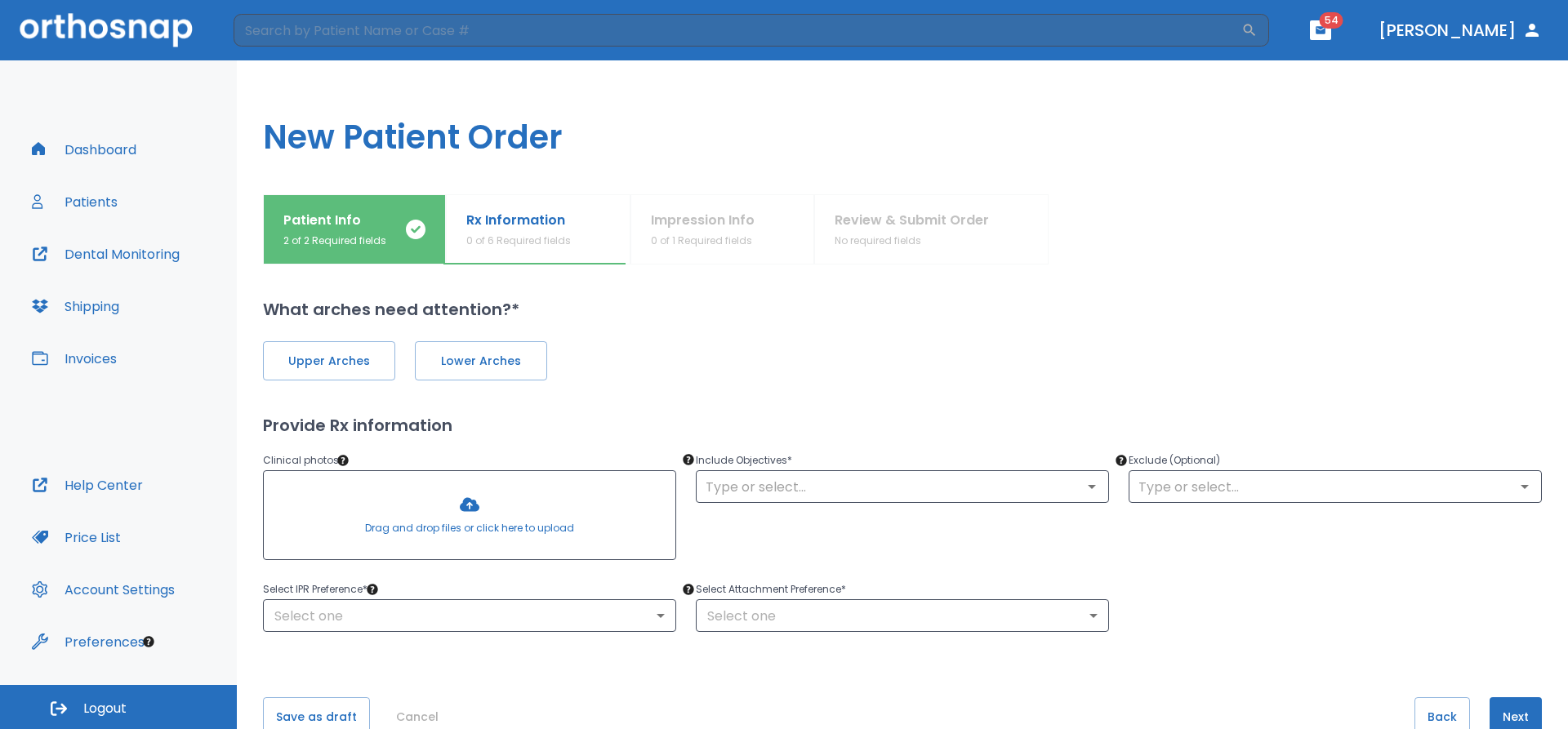
scroll to position [40, 0]
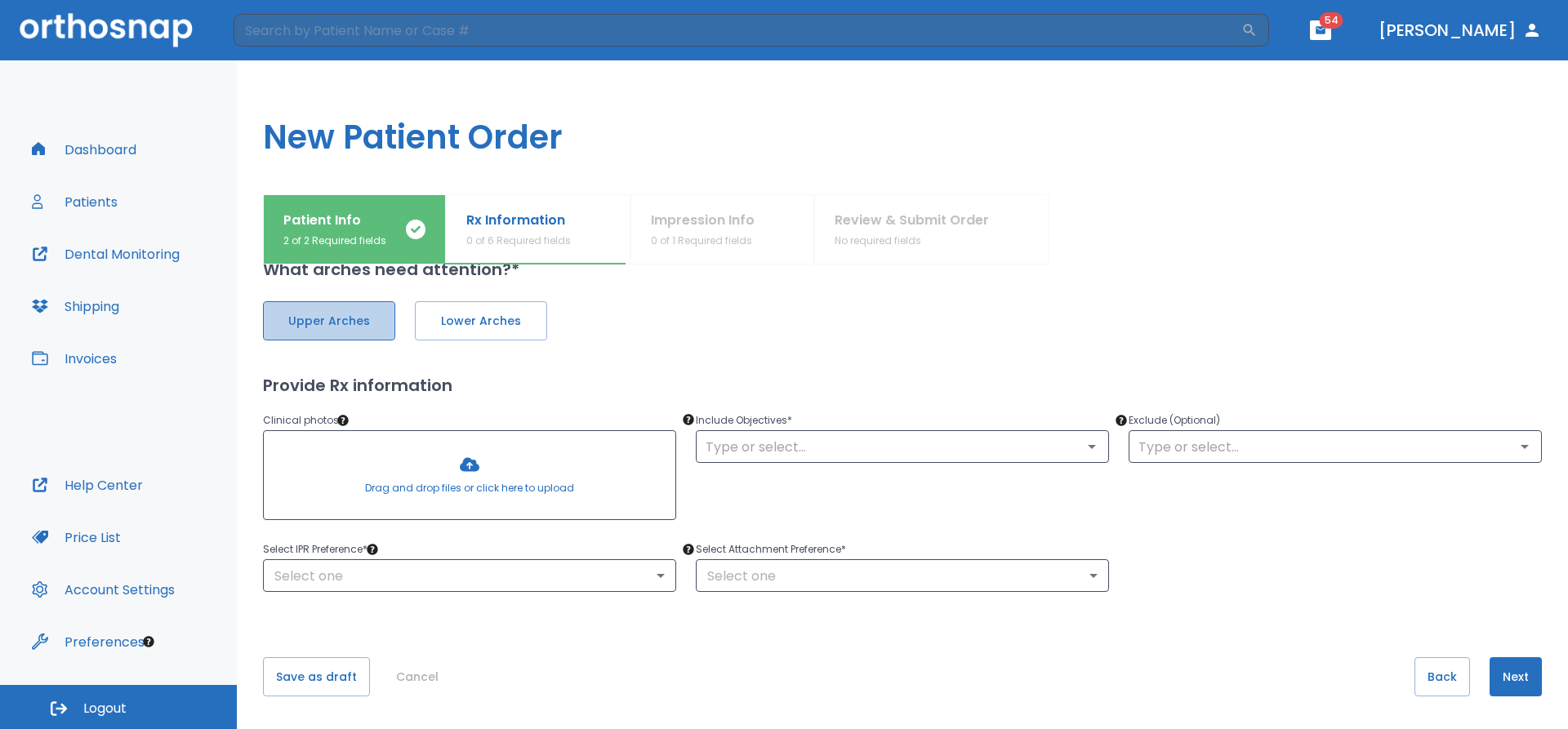
click at [353, 319] on span "Upper Arches" at bounding box center [329, 321] width 98 height 17
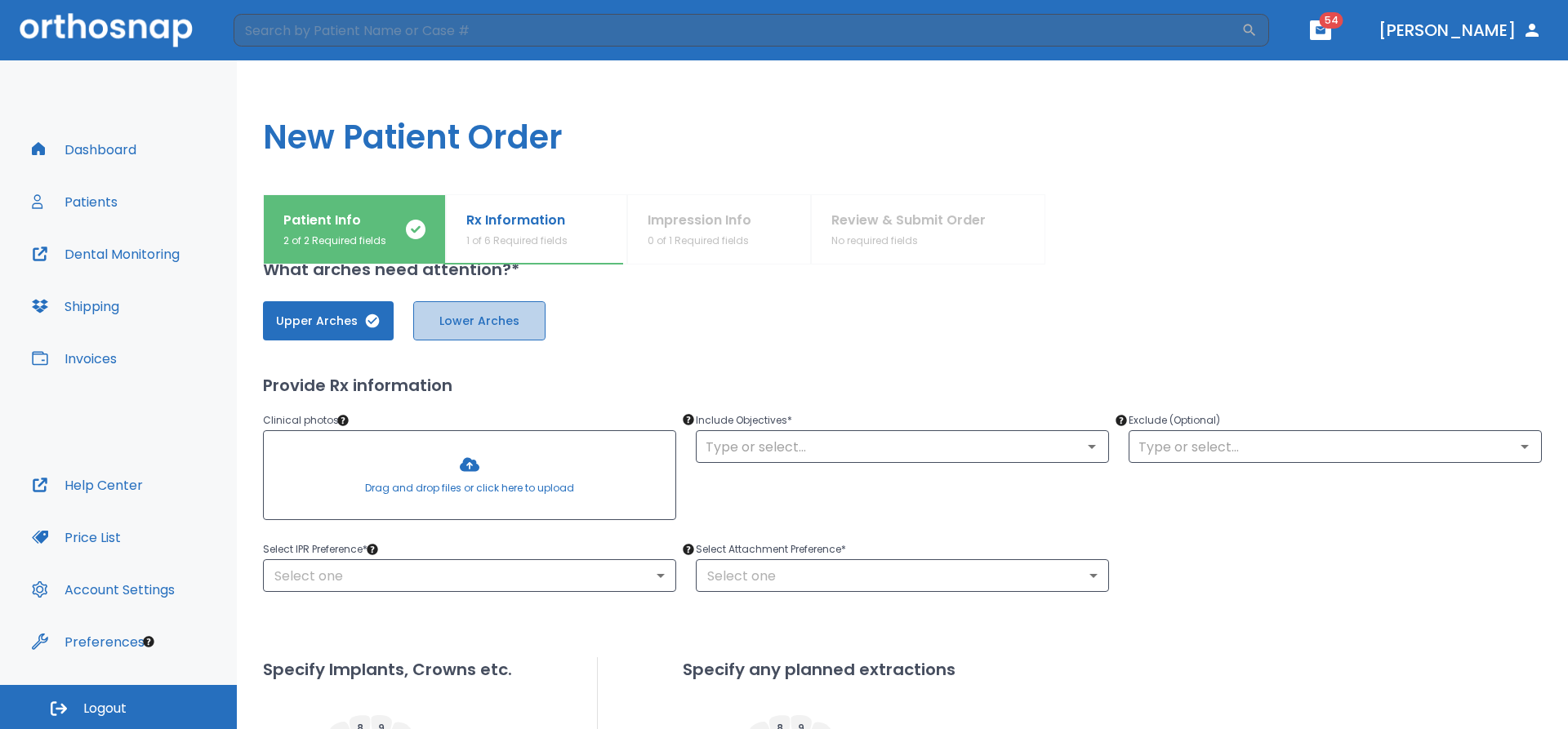
click at [513, 314] on span "Lower Arches" at bounding box center [479, 321] width 98 height 17
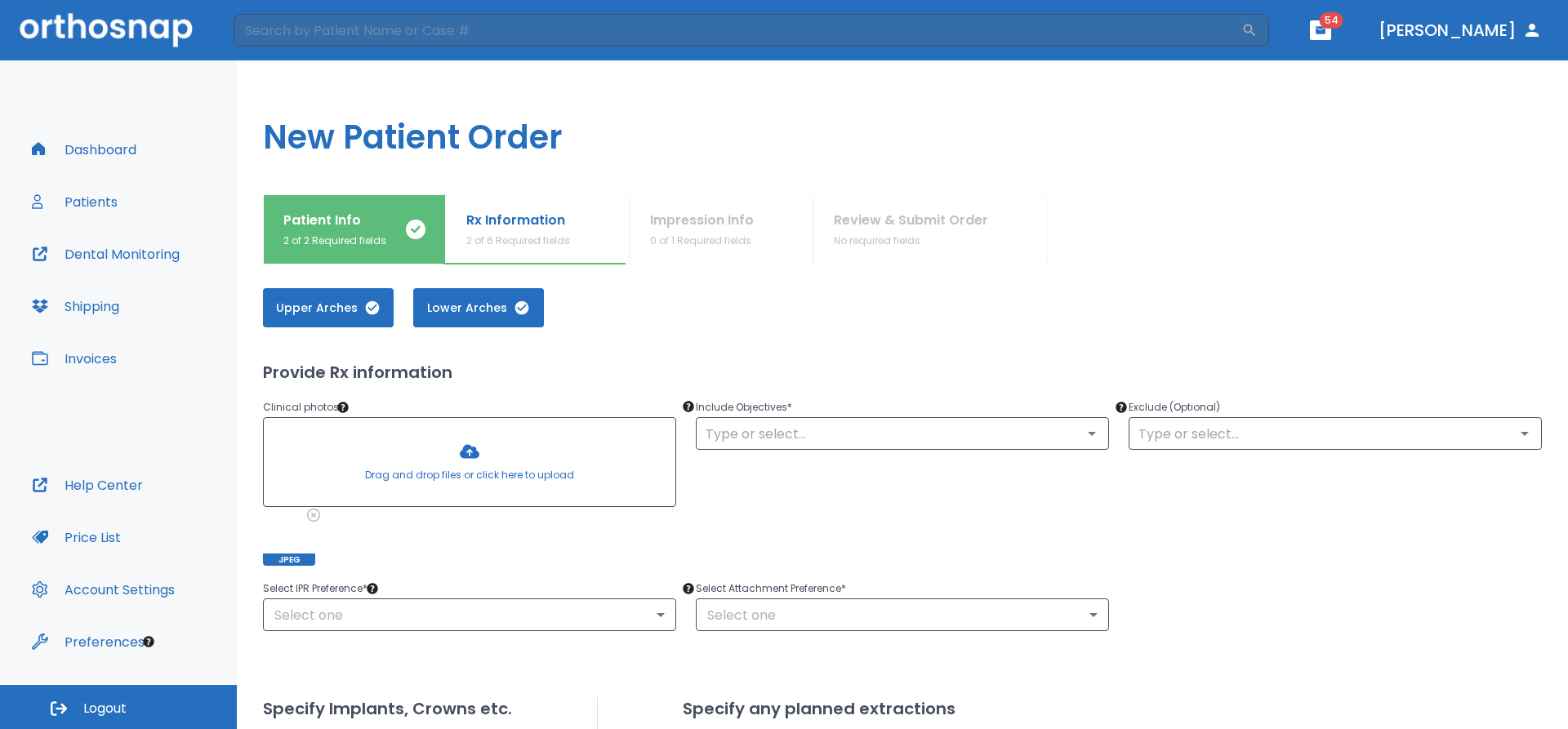
scroll to position [82, 0]
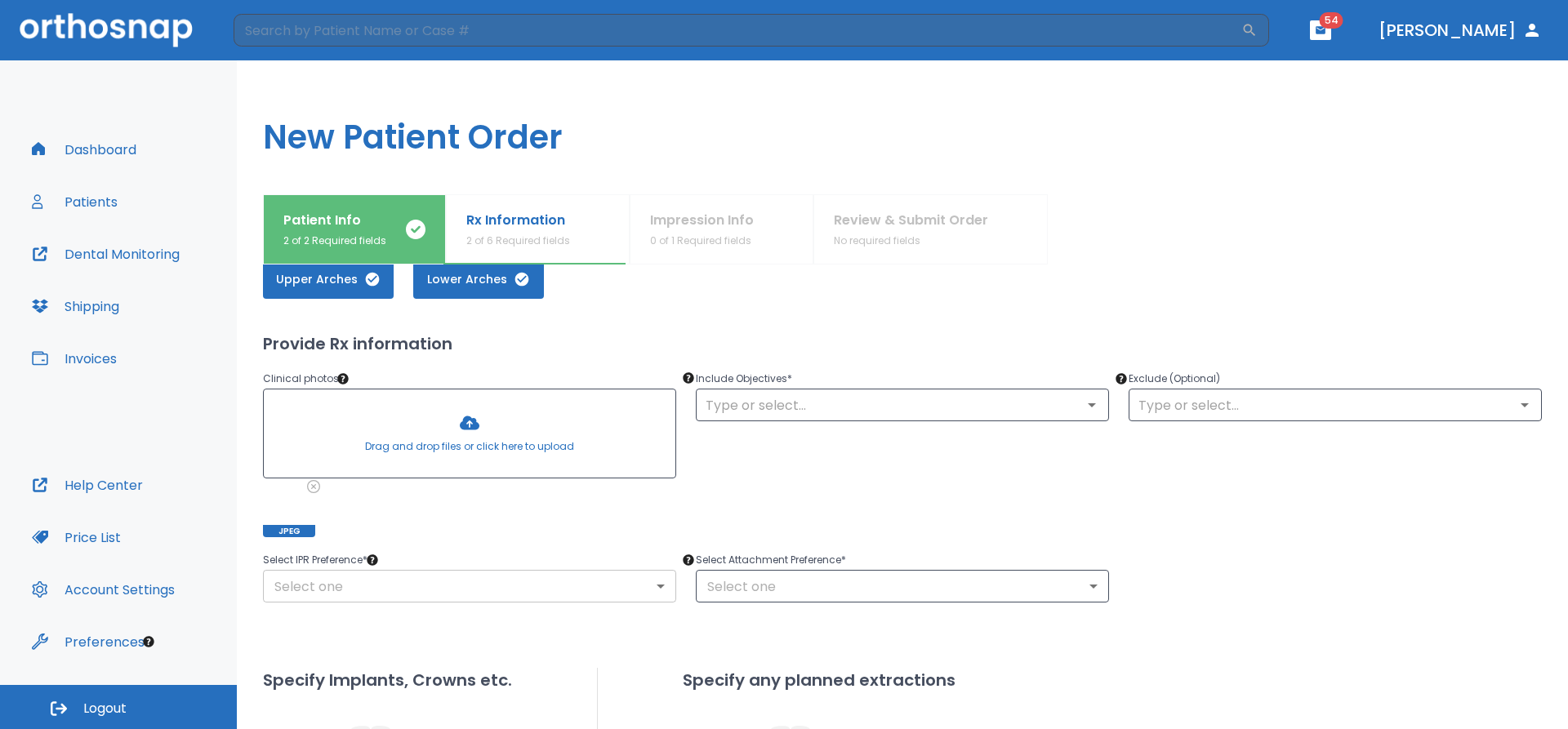
click at [597, 597] on body "​ 54 [PERSON_NAME] Dashboard Patients Dental Monitoring Shipping Invoices Help …" at bounding box center [784, 364] width 1568 height 729
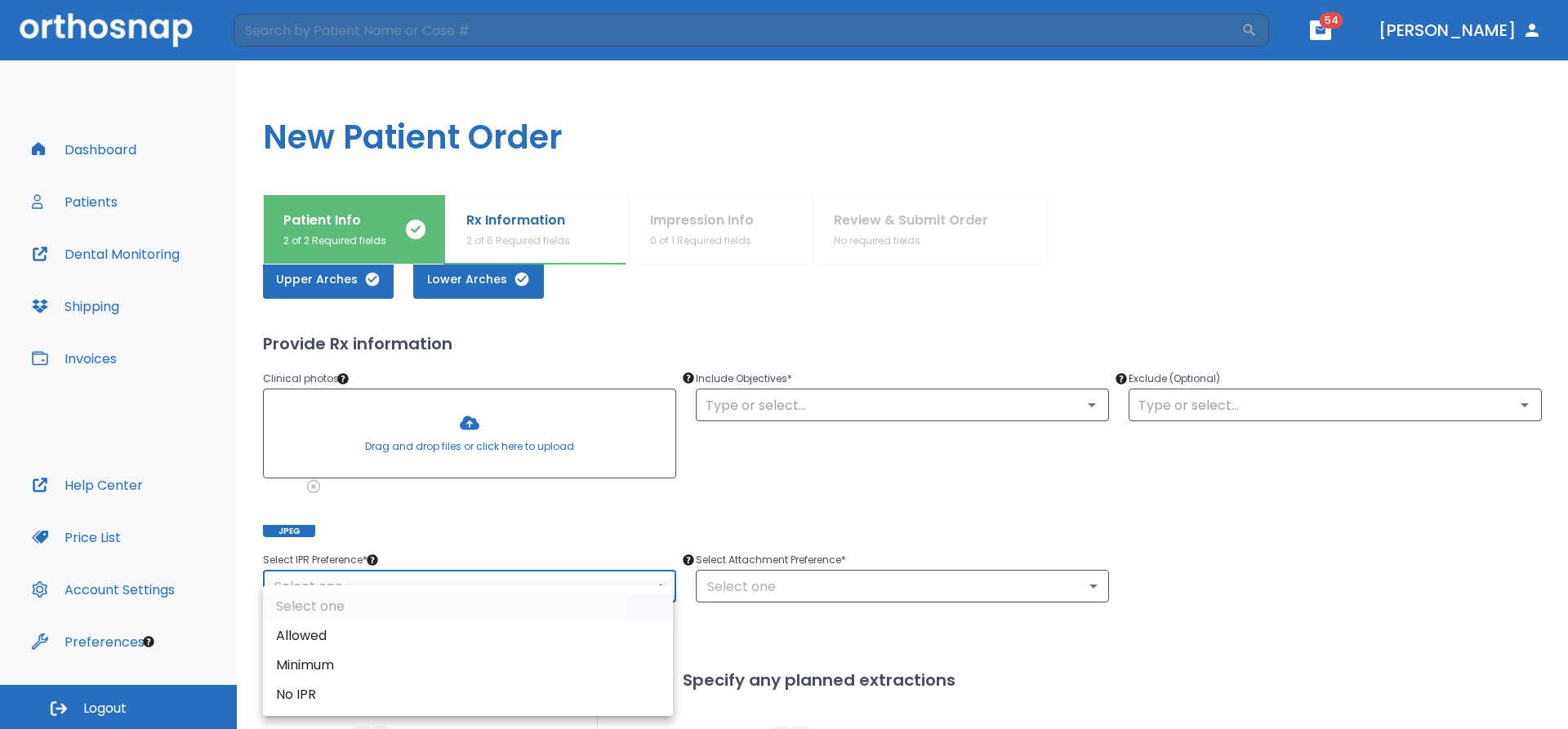
click at [357, 633] on li "Allowed" at bounding box center [468, 636] width 410 height 29
type input "1"
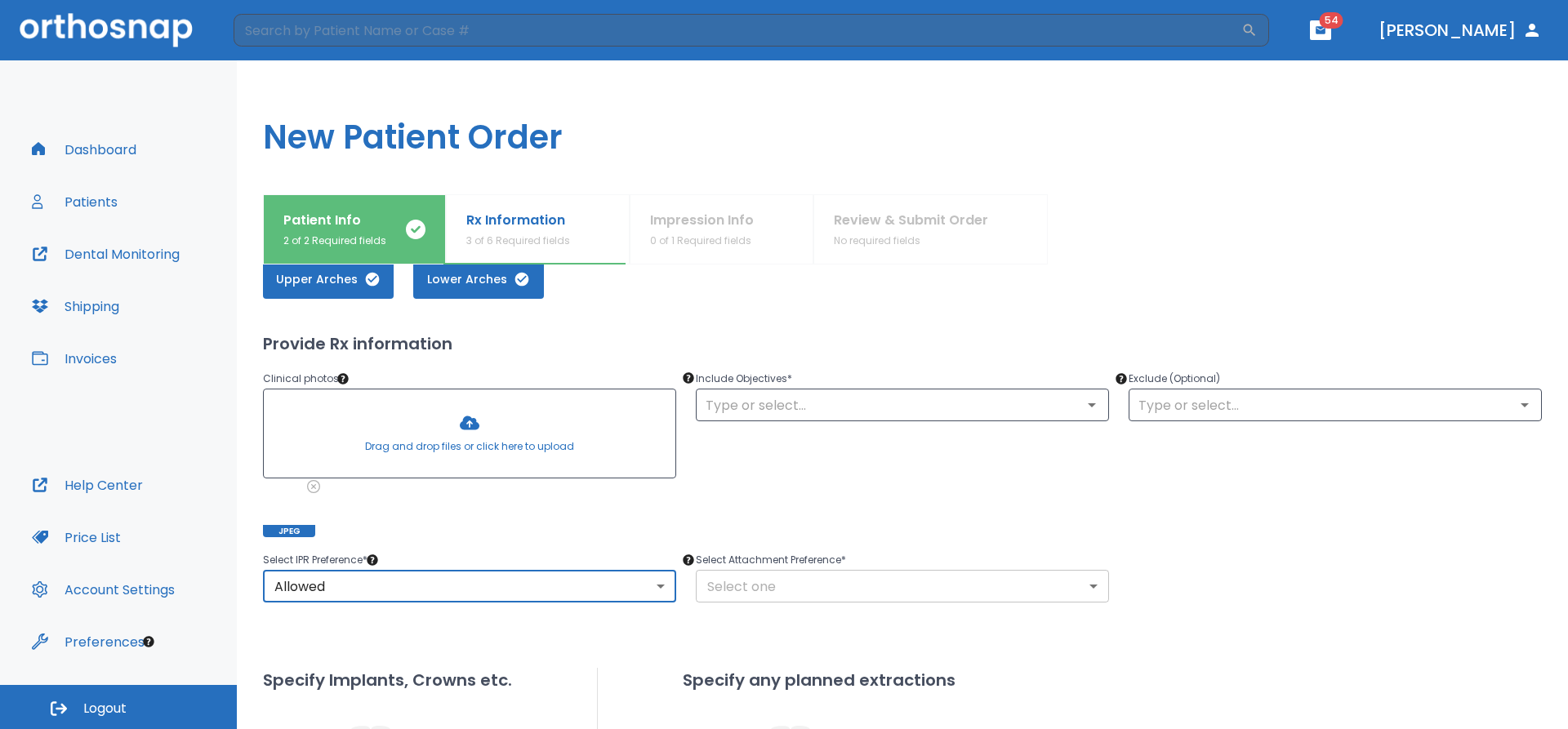
click at [866, 592] on body "​ 54 [PERSON_NAME] Dashboard Patients Dental Monitoring Shipping Invoices Help …" at bounding box center [784, 364] width 1568 height 729
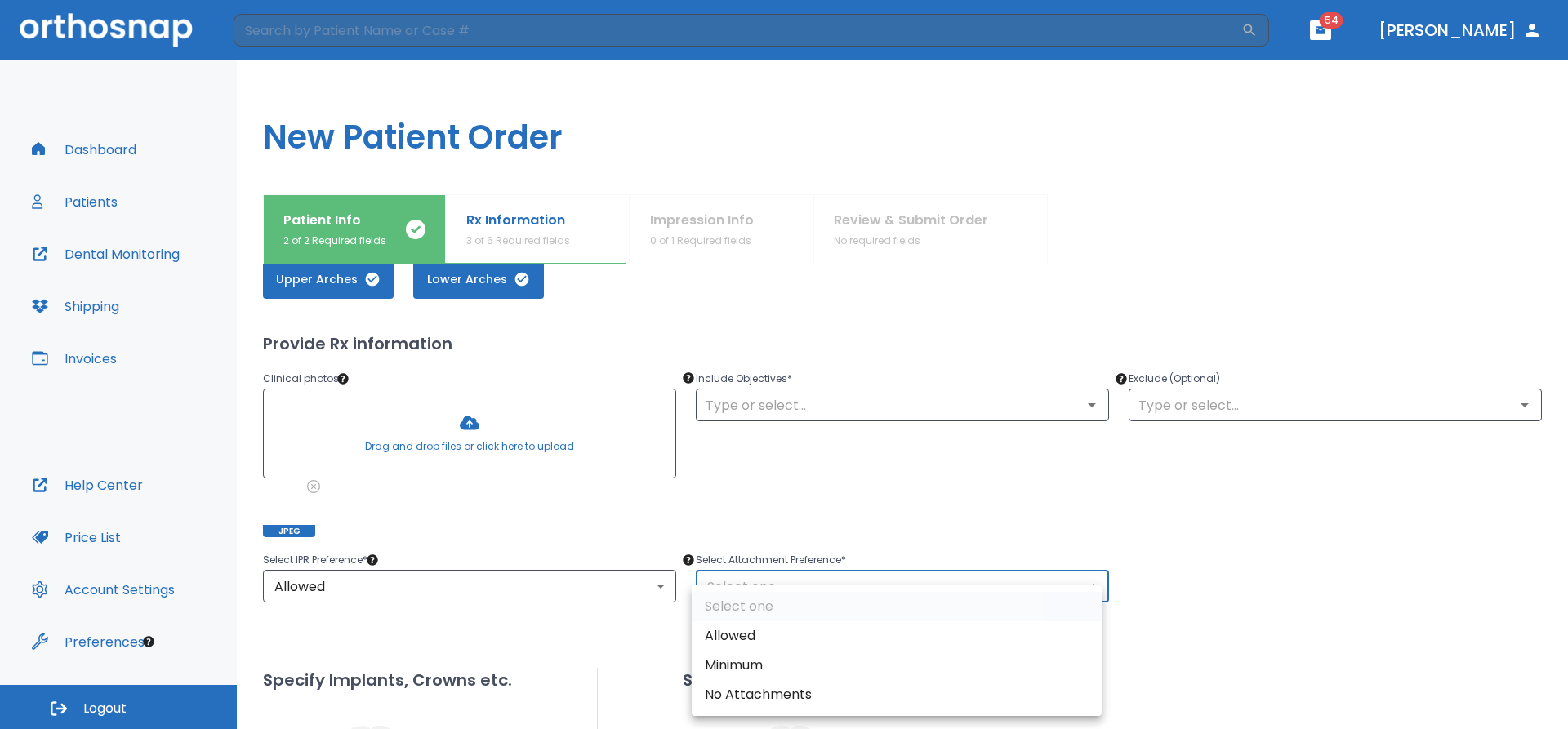
click at [737, 637] on li "Allowed" at bounding box center [896, 636] width 410 height 29
type input "1"
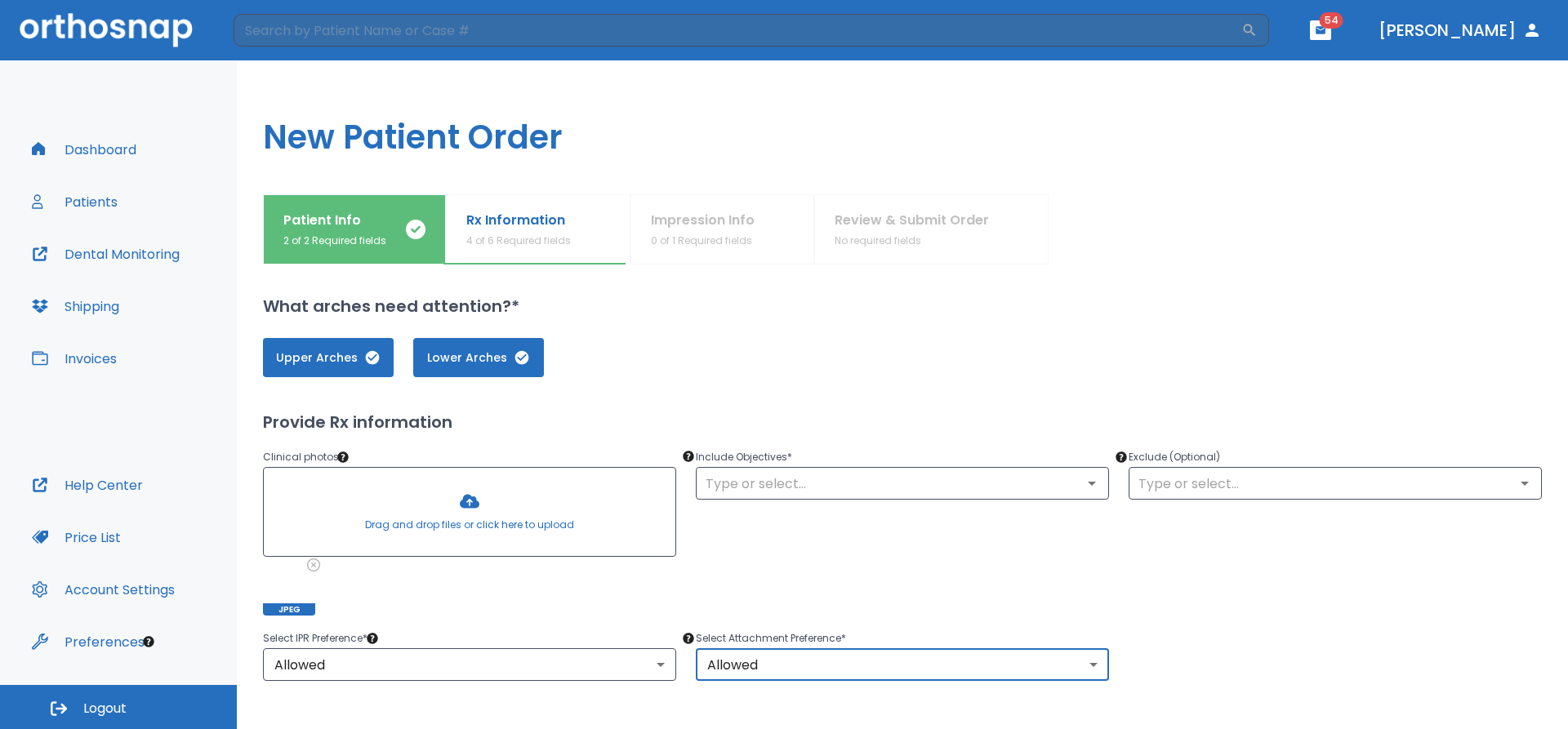
scroll to position [0, 0]
